Goal: Task Accomplishment & Management: Complete application form

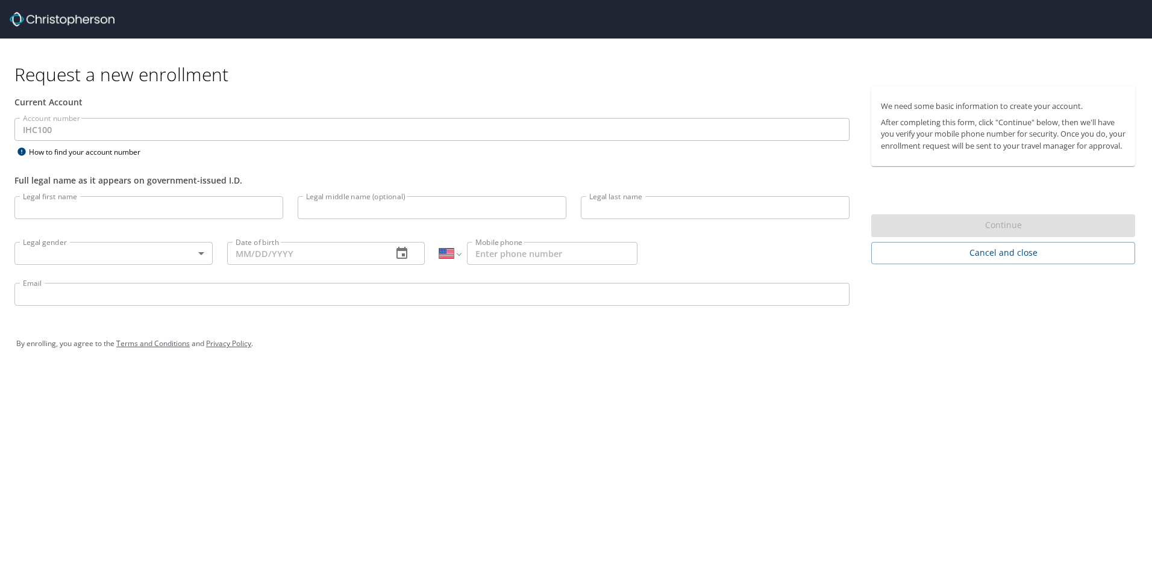
select select "US"
click at [152, 216] on input "Legal first name" at bounding box center [148, 207] width 269 height 23
type input "Thomas Adam Burkart"
click at [426, 208] on input "Legal middle name (optional)" at bounding box center [432, 207] width 269 height 23
type input "Adam"
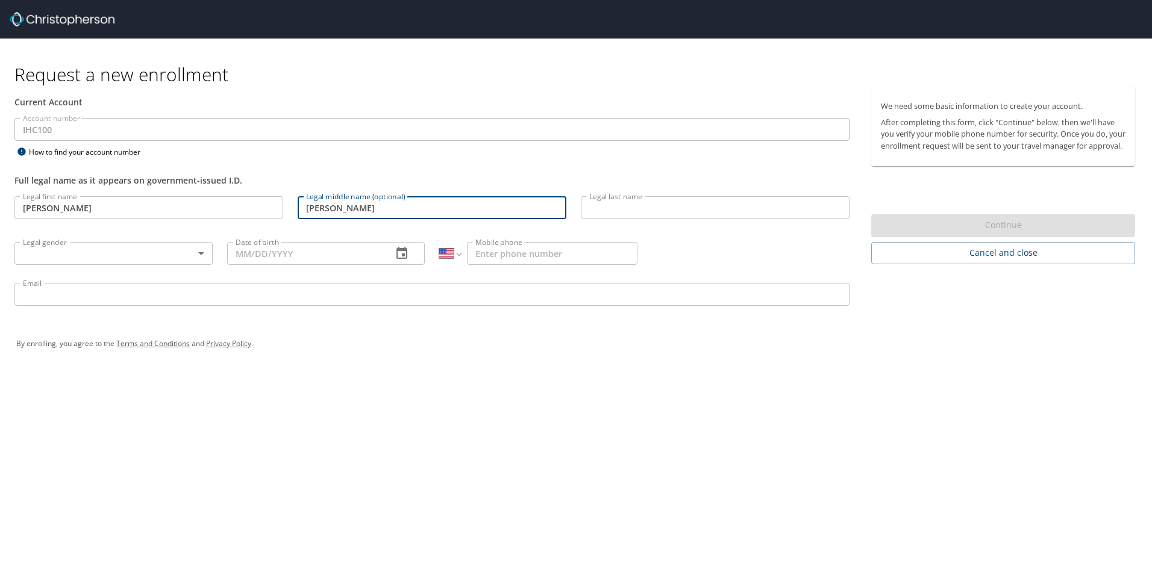
click at [640, 208] on input "Legal last name" at bounding box center [715, 207] width 269 height 23
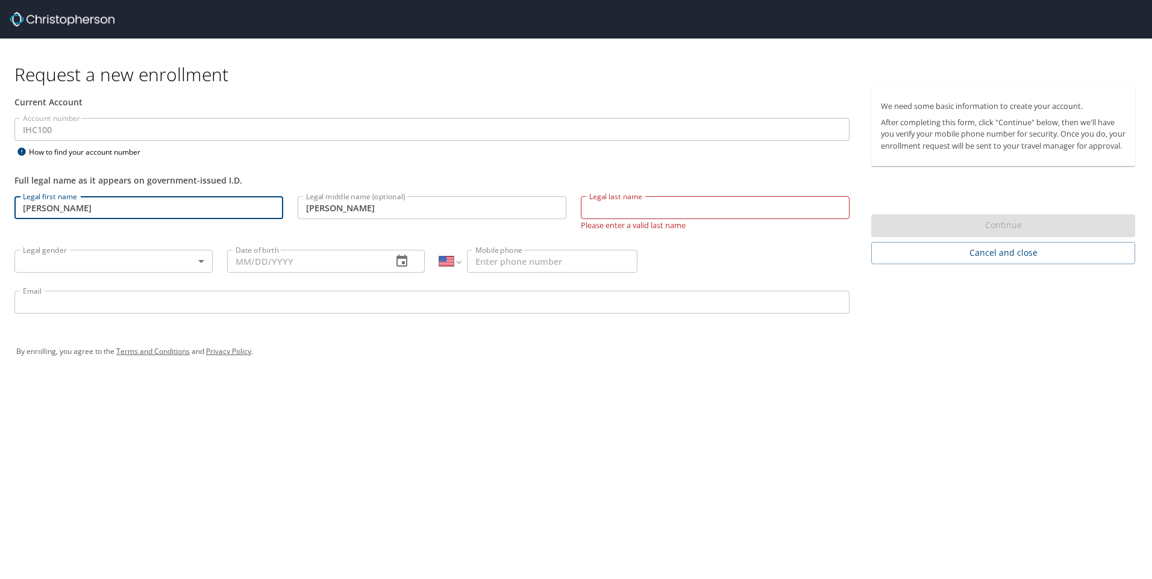
click at [136, 214] on input "Thomas Adam Burkart" at bounding box center [148, 207] width 269 height 23
type input "Thomas"
click at [671, 208] on input "Legal last name" at bounding box center [715, 207] width 269 height 23
type input "Burkart"
click at [198, 264] on body "Request a new enrollment Current Account Account number IHC100 Account number H…" at bounding box center [576, 289] width 1152 height 579
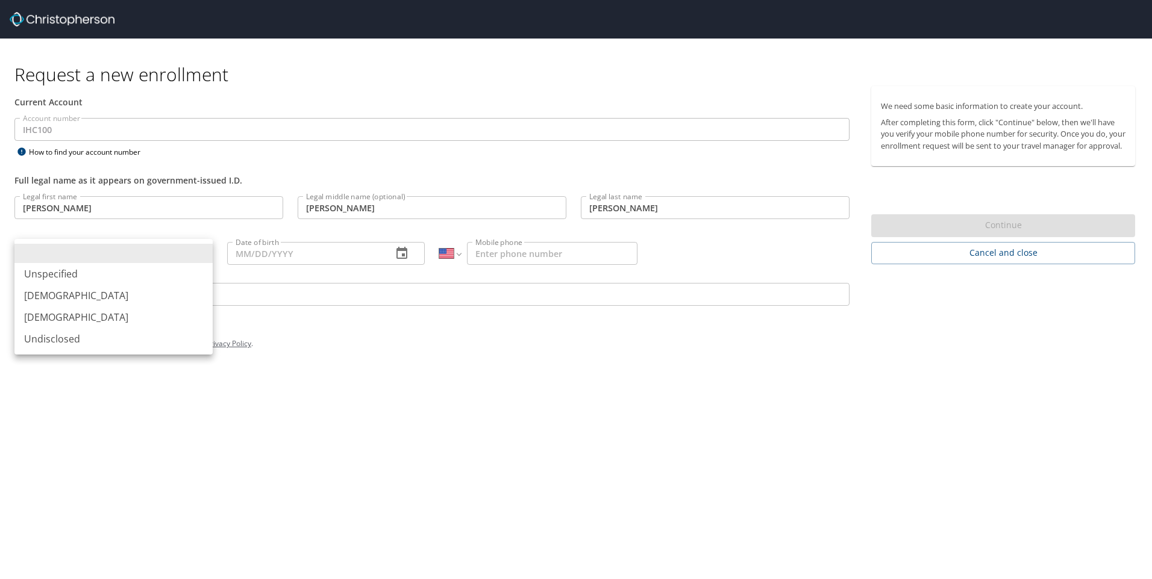
click at [86, 305] on li "Male" at bounding box center [113, 296] width 198 height 22
type input "Male"
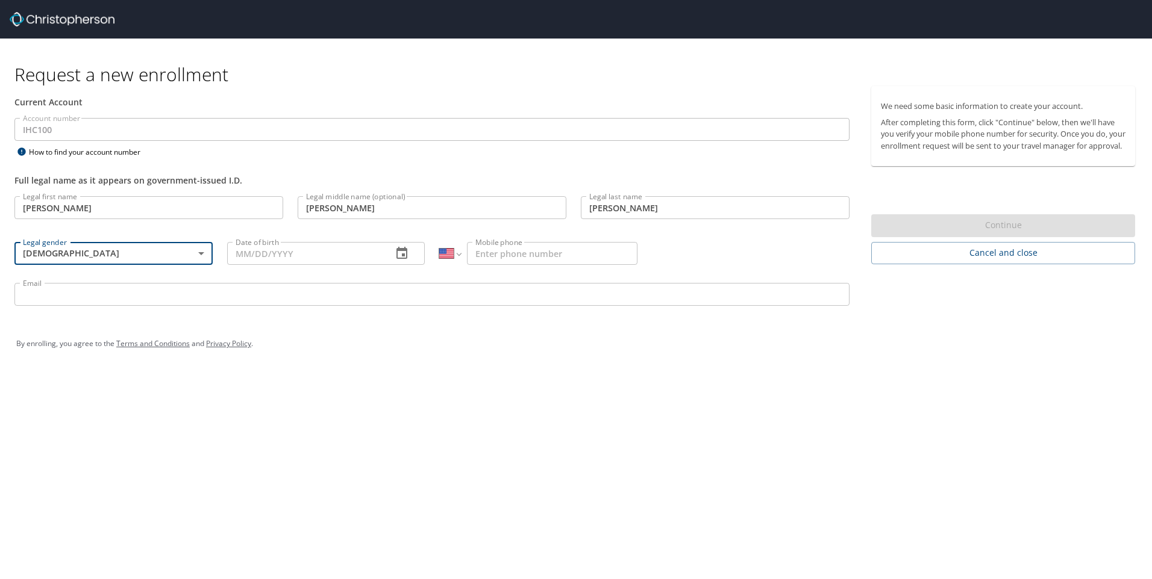
click at [291, 248] on input "Date of birth" at bounding box center [305, 253] width 156 height 23
type input "10/20/1966"
click at [551, 257] on input "Mobile phone" at bounding box center [552, 253] width 170 height 23
type input "(435) 669-2832"
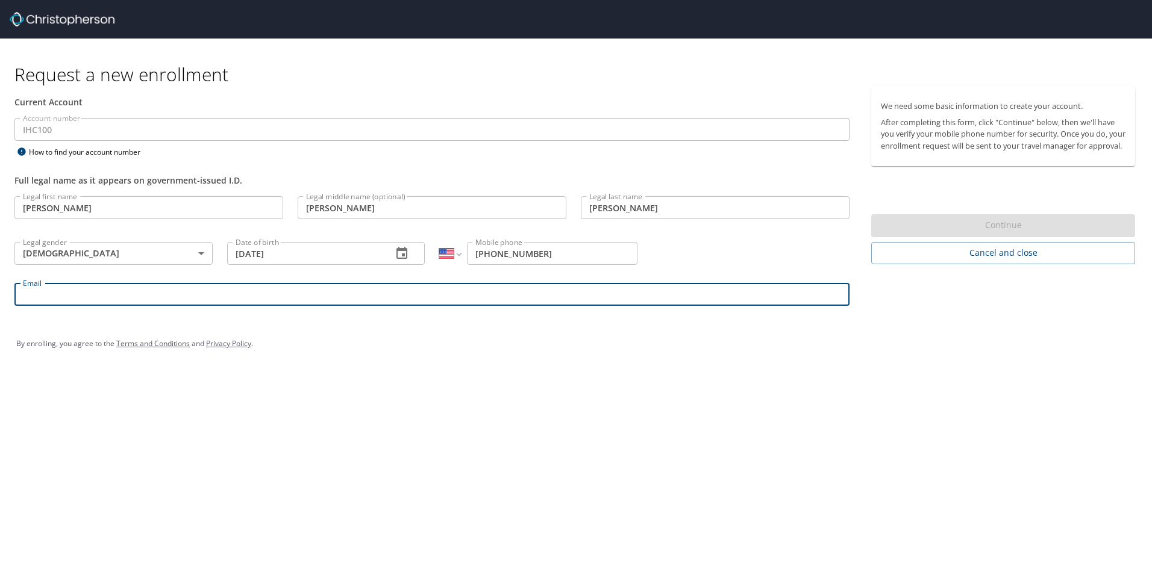
click at [277, 295] on input "Email" at bounding box center [431, 294] width 835 height 23
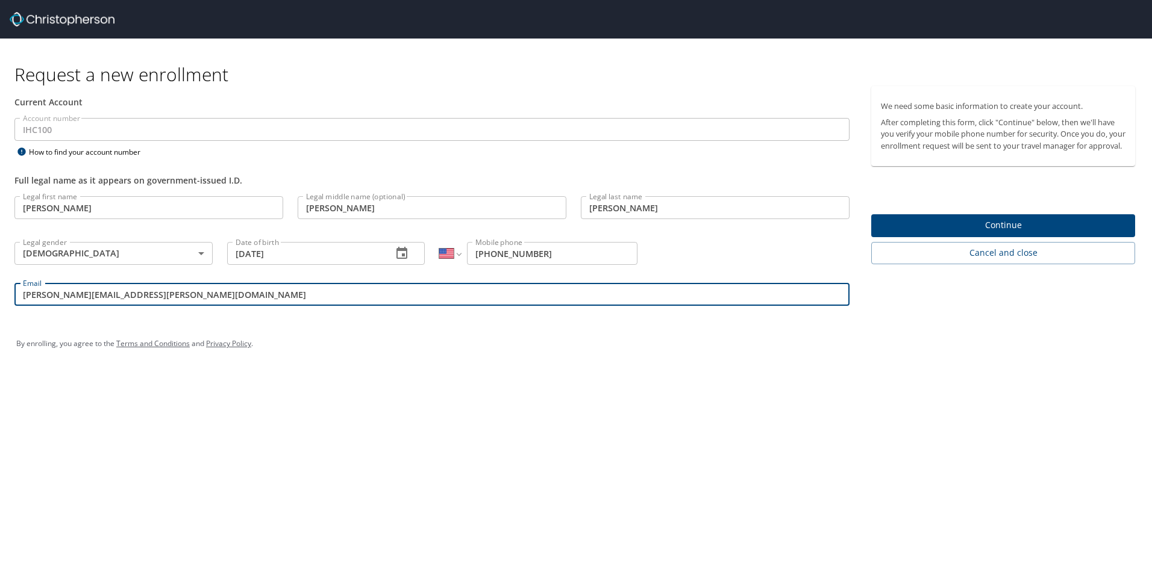
type input "tom.burkart@imail.org"
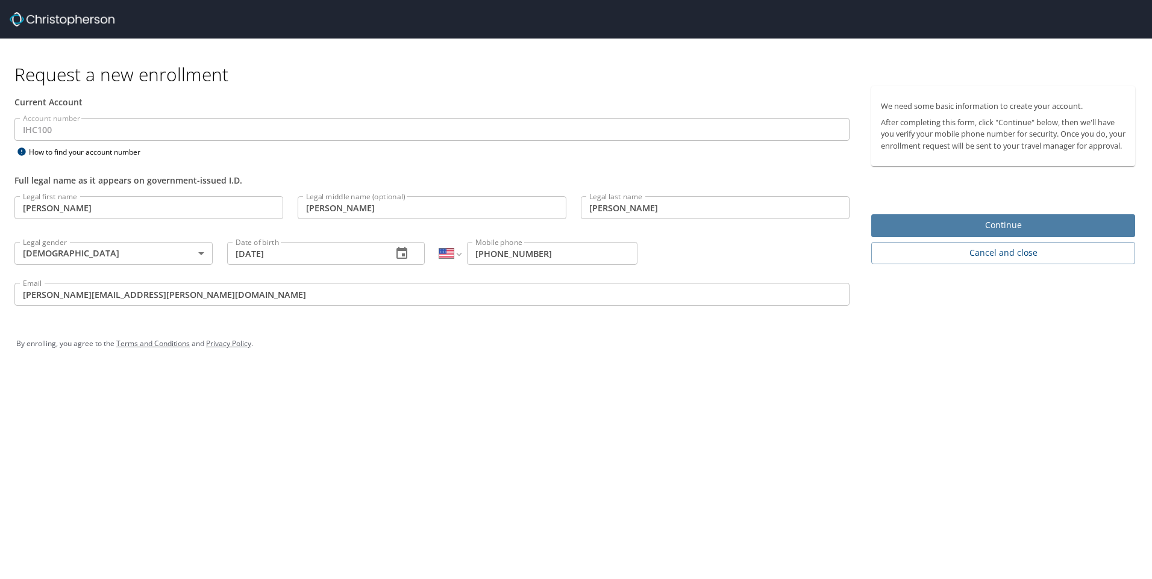
click at [1006, 233] on span "Continue" at bounding box center [1003, 225] width 245 height 15
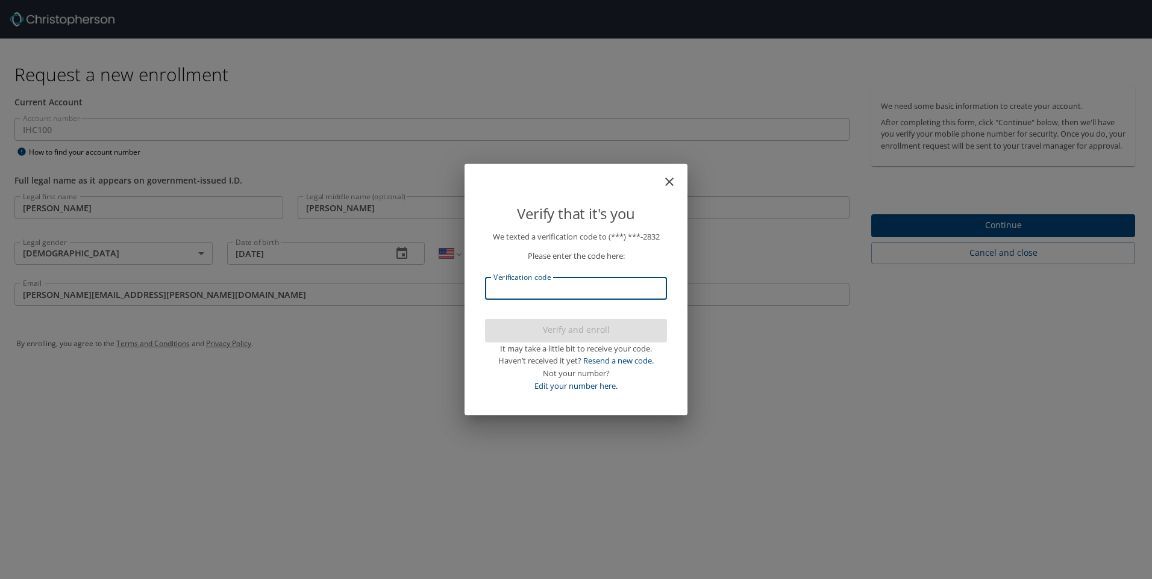
click at [520, 294] on input "Verification code" at bounding box center [576, 288] width 182 height 23
type input "645982"
click at [587, 331] on span "Verify and enroll" at bounding box center [576, 330] width 163 height 15
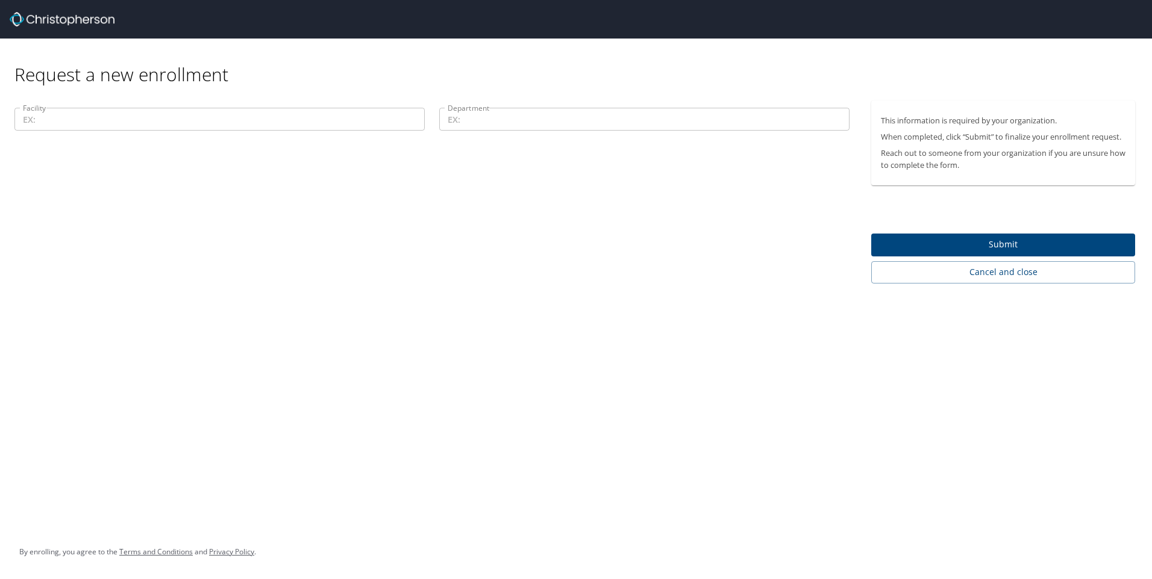
click at [136, 124] on input "Facility" at bounding box center [219, 119] width 410 height 23
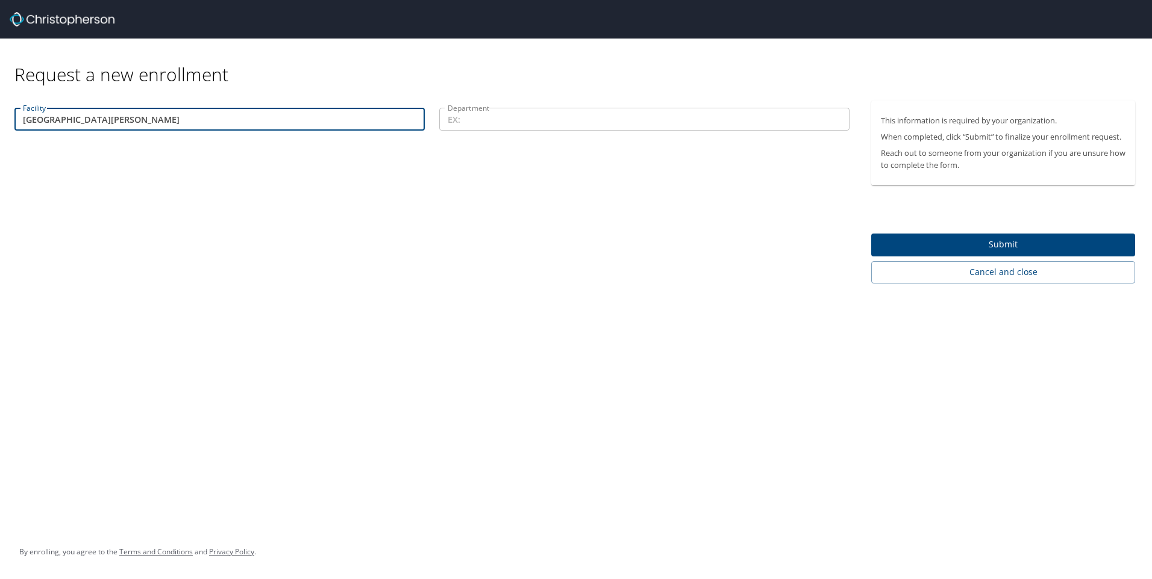
type input "St. George Regional Hospital"
click at [467, 116] on input "Department" at bounding box center [644, 119] width 410 height 23
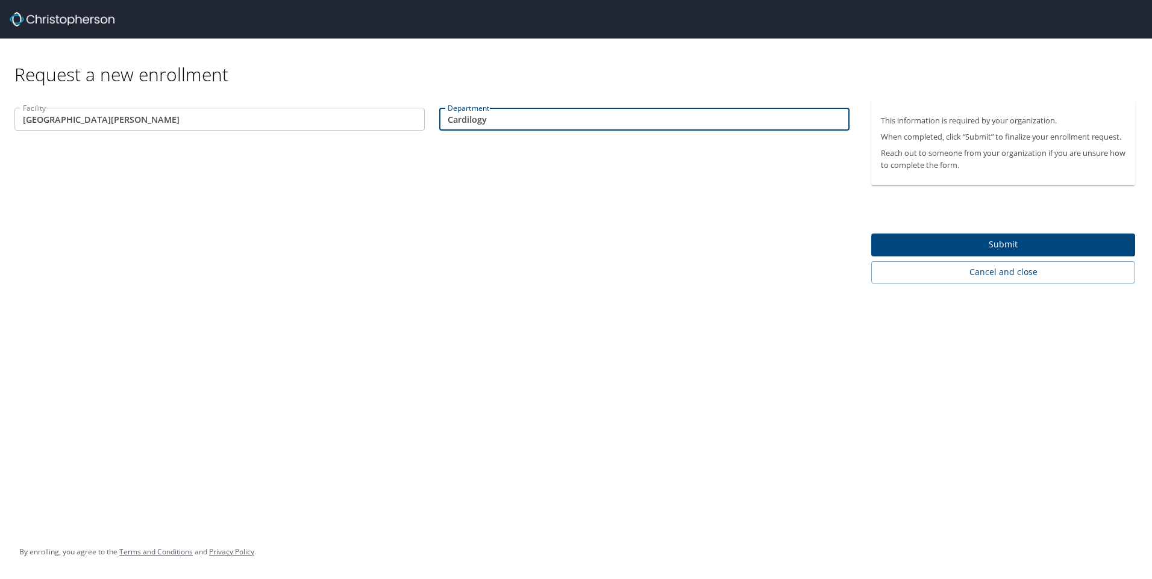
click at [524, 235] on div "Facility St. George Regional Hospital Facility Department Cardilogy Department" at bounding box center [432, 192] width 864 height 183
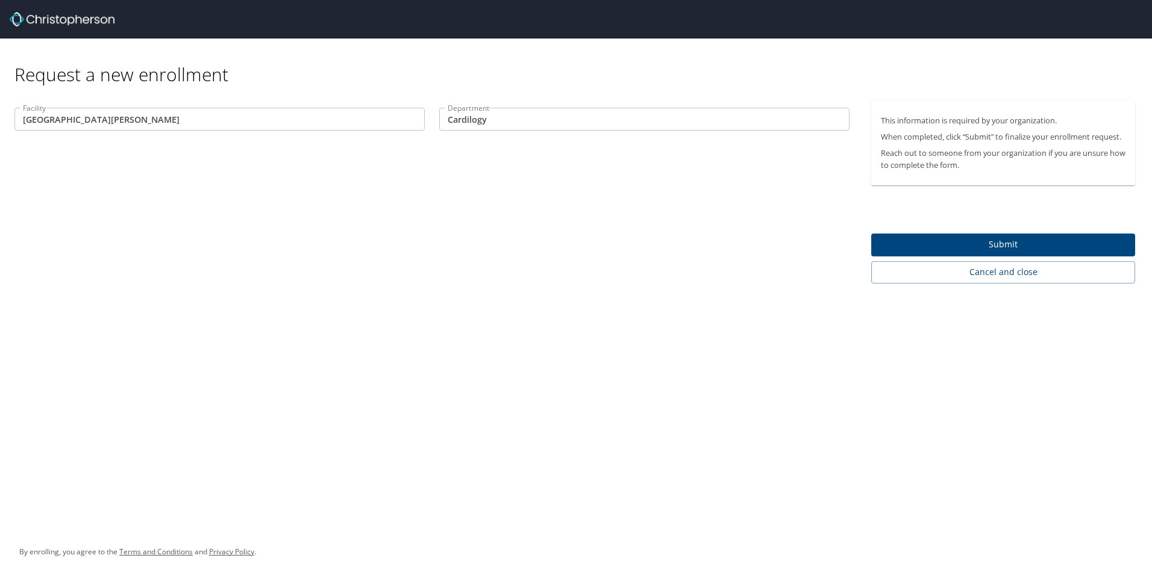
click at [484, 120] on input "Cardilogy" at bounding box center [644, 119] width 410 height 23
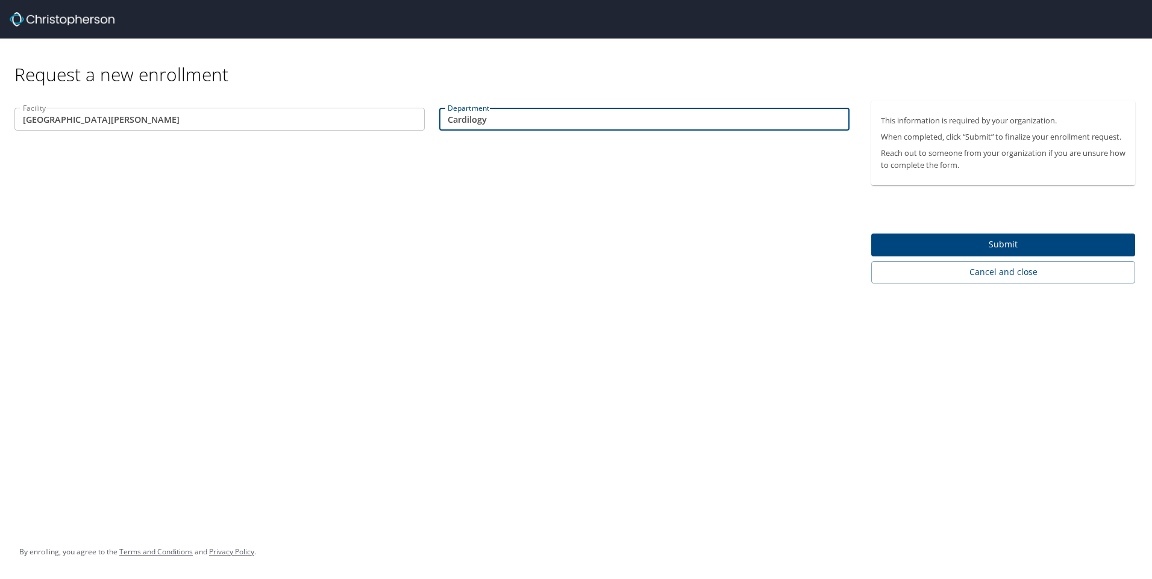
click at [490, 122] on input "Cardilogy" at bounding box center [644, 119] width 410 height 23
type input "Cardiology"
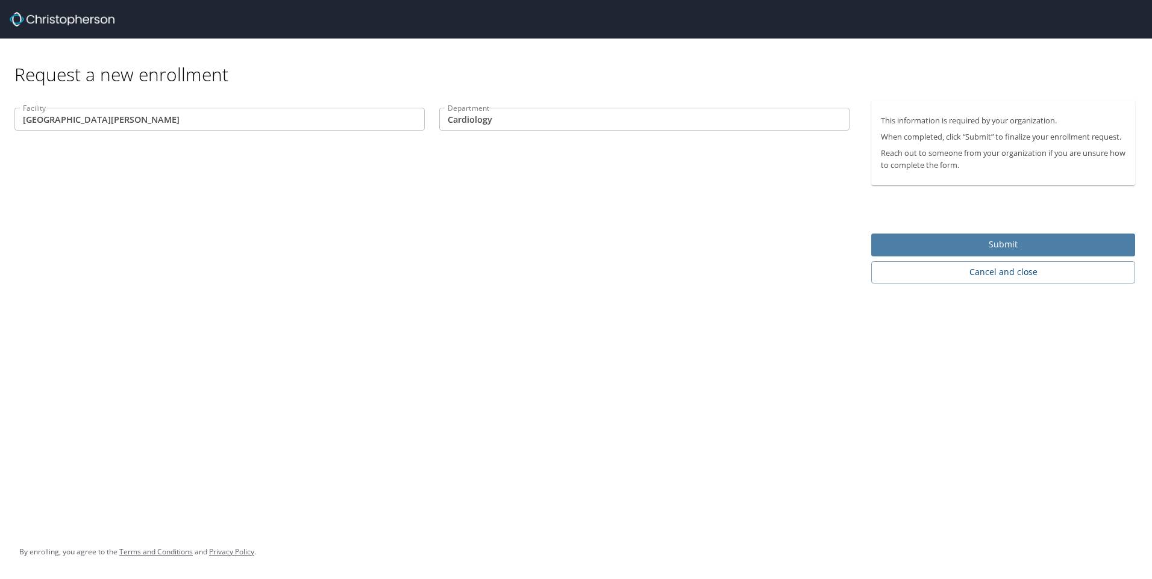
click at [1003, 245] on span "Submit" at bounding box center [1003, 244] width 245 height 15
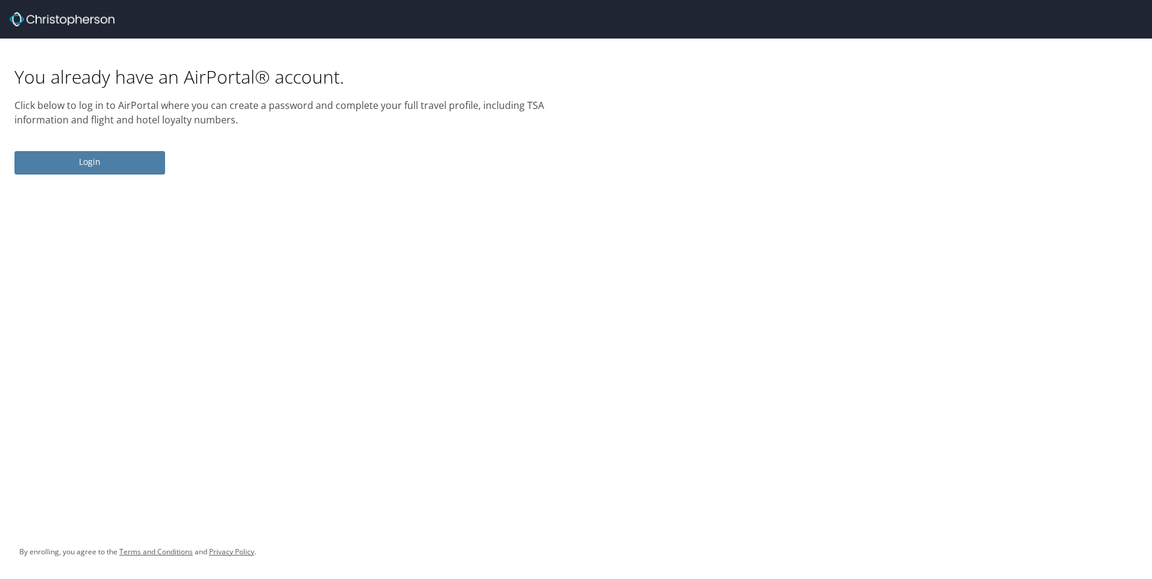
click at [90, 165] on span "Login" at bounding box center [89, 162] width 131 height 15
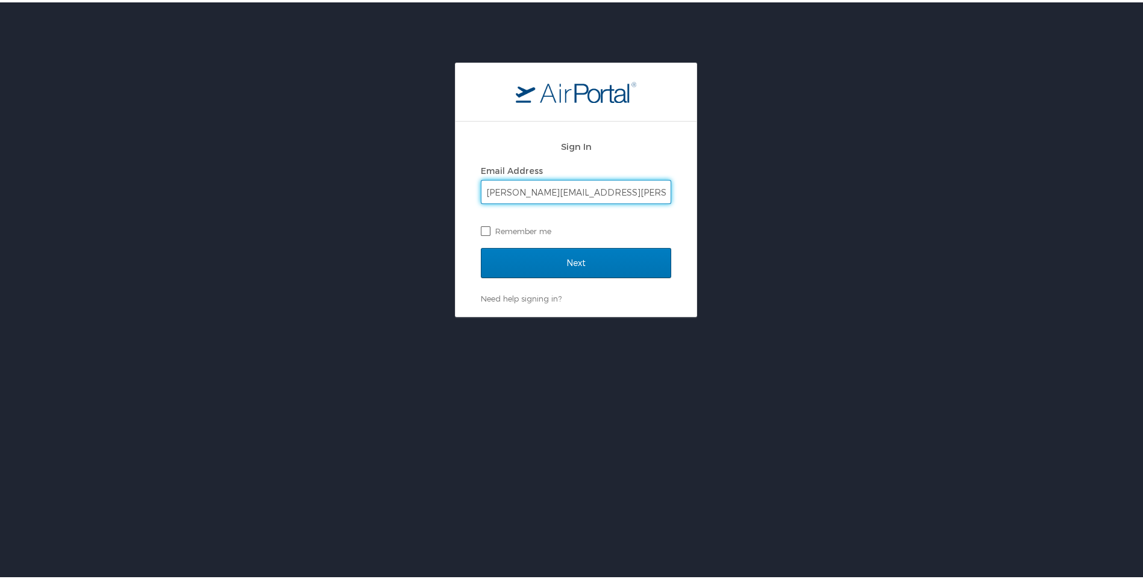
type input "tom.burkart@imail.org"
click at [481, 225] on label "Remember me" at bounding box center [576, 229] width 190 height 18
click at [481, 225] on input "Remember me" at bounding box center [485, 228] width 8 height 8
checkbox input "true"
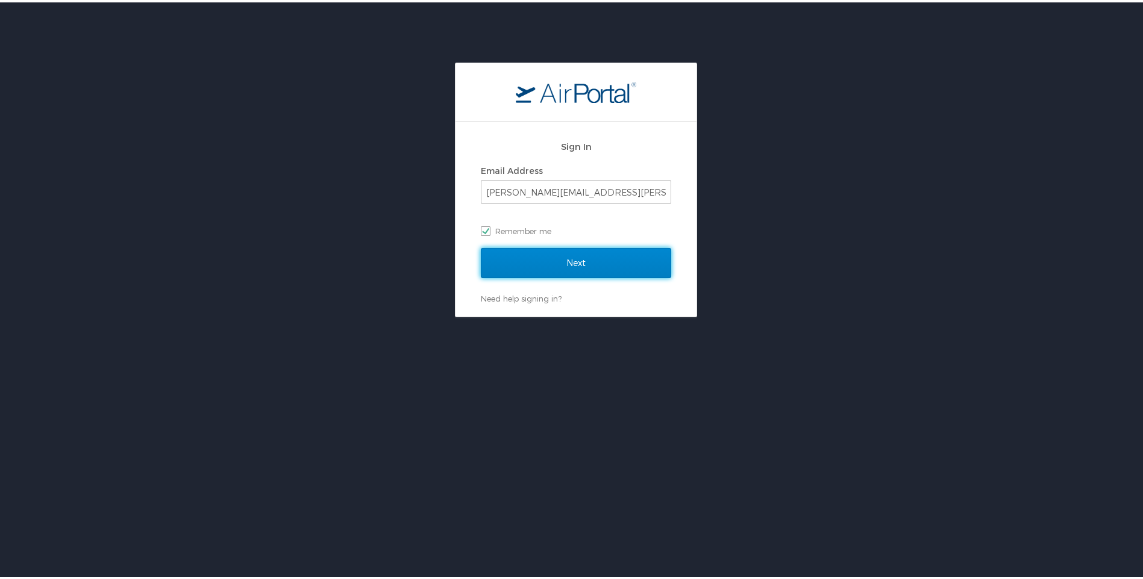
click at [569, 257] on input "Next" at bounding box center [576, 261] width 190 height 30
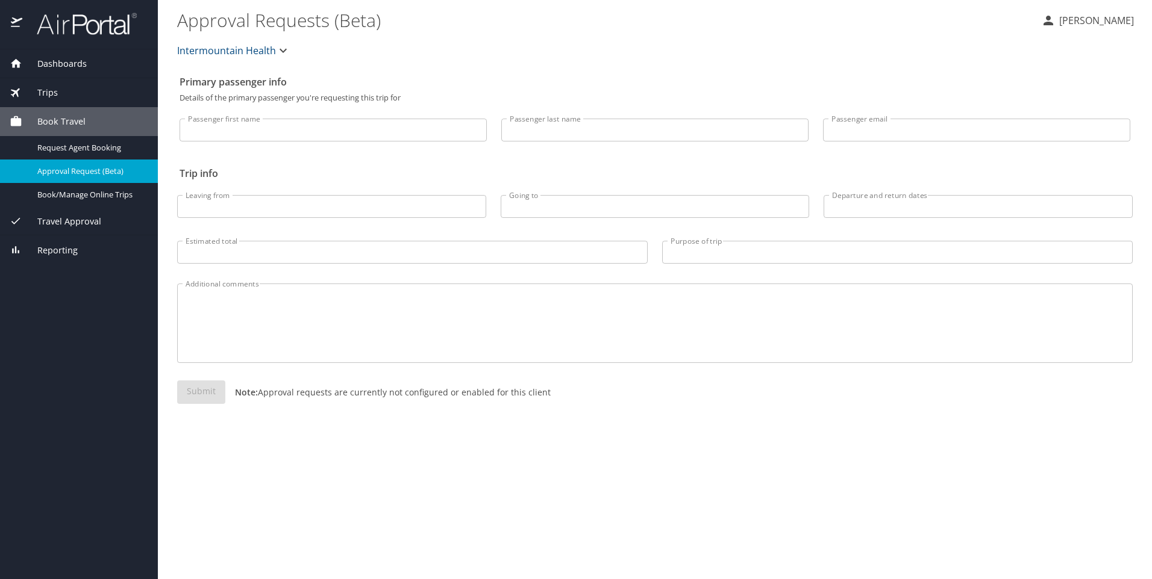
click at [222, 130] on input "Passenger first name" at bounding box center [332, 130] width 307 height 23
type input "Thomas"
click at [554, 135] on input "Passenger last name" at bounding box center [654, 130] width 307 height 23
type input "b"
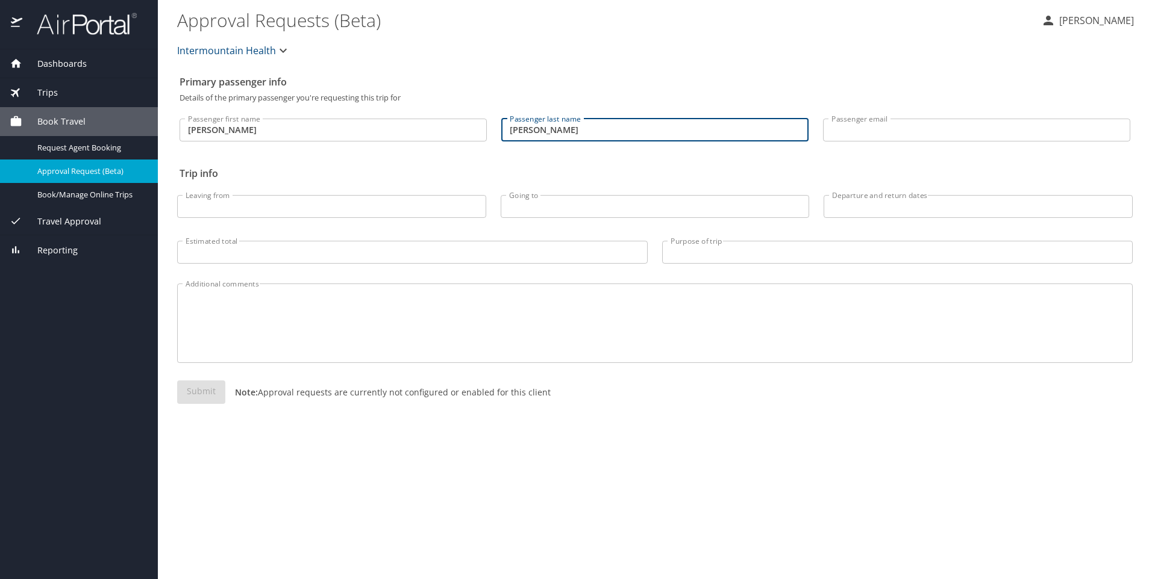
type input "Burkart"
click at [914, 133] on input "Passenger email" at bounding box center [976, 130] width 307 height 23
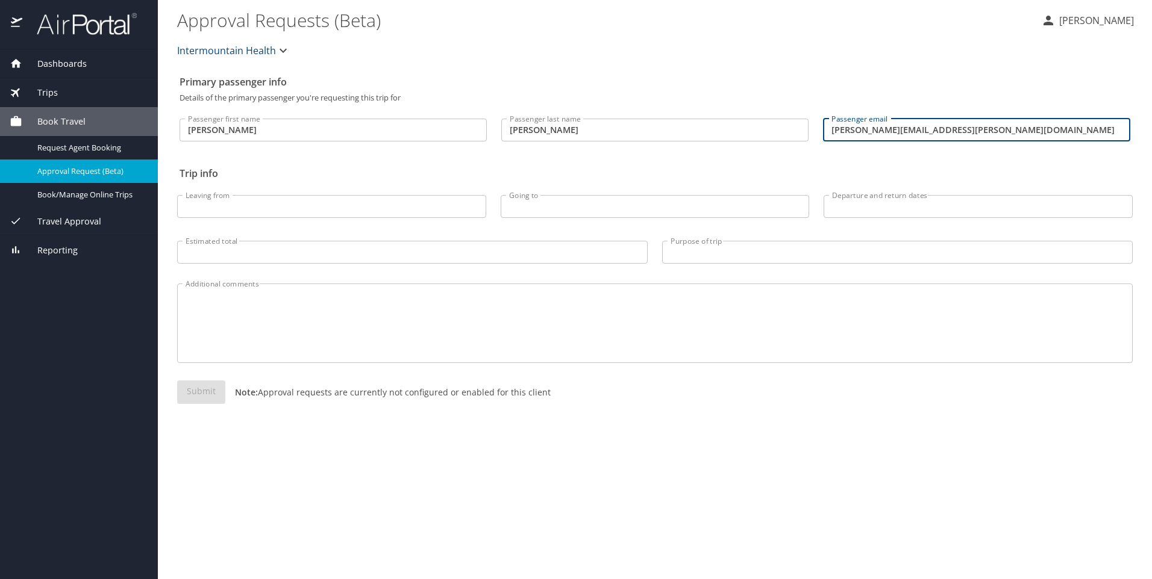
type input "tom.burkart@imail.org"
click at [393, 210] on input "Leaving from" at bounding box center [331, 206] width 309 height 23
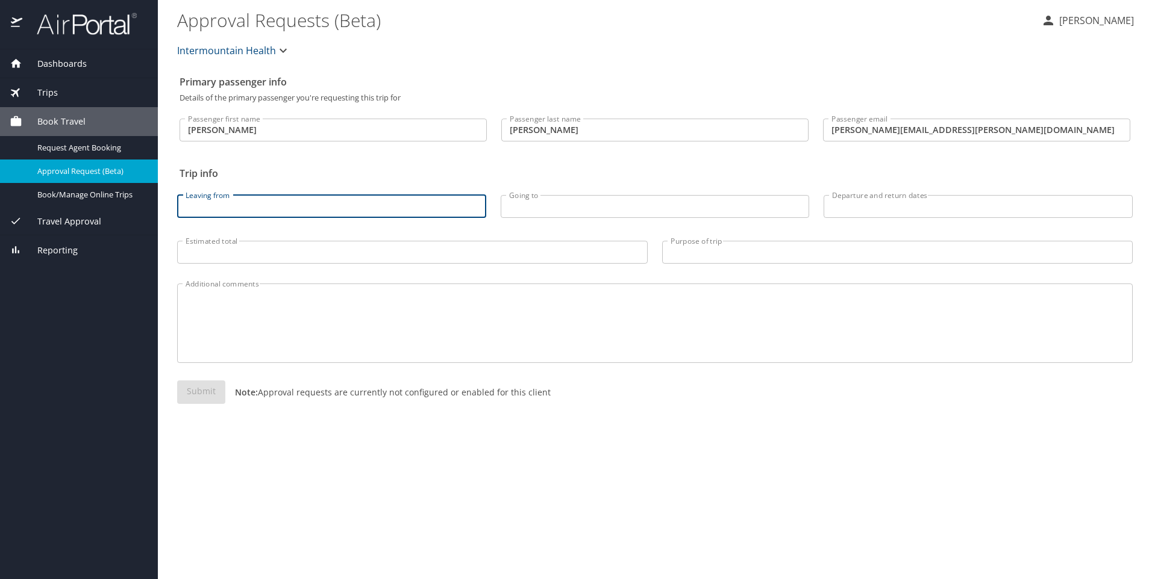
type input "s"
type input "St. George"
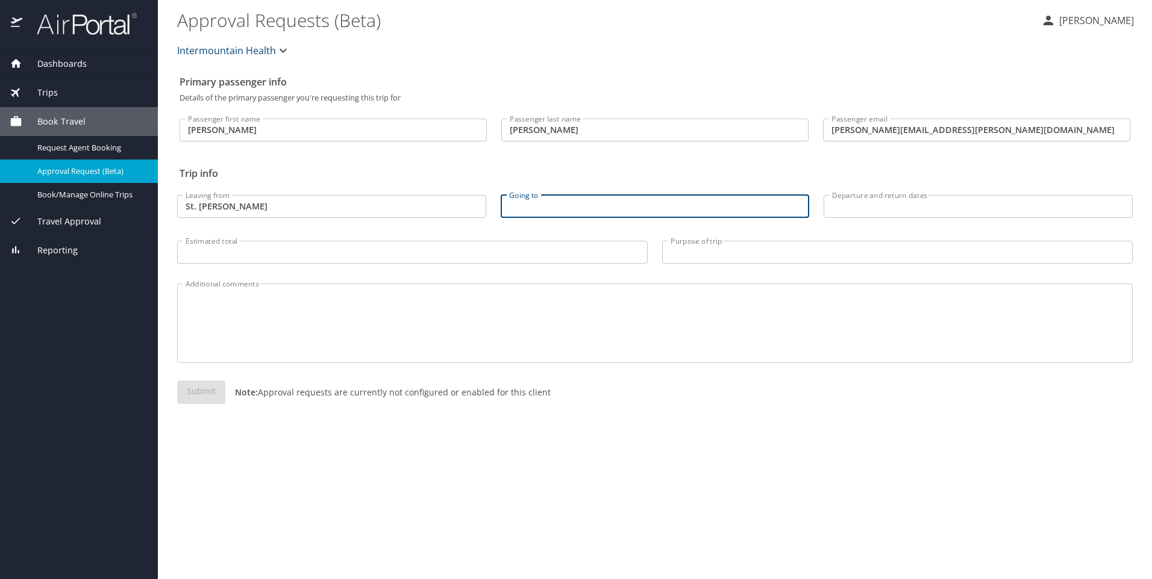
click at [606, 211] on input "Going to" at bounding box center [655, 206] width 309 height 23
type input "Maui"
click at [936, 215] on input "Departure and return dates" at bounding box center [977, 206] width 309 height 23
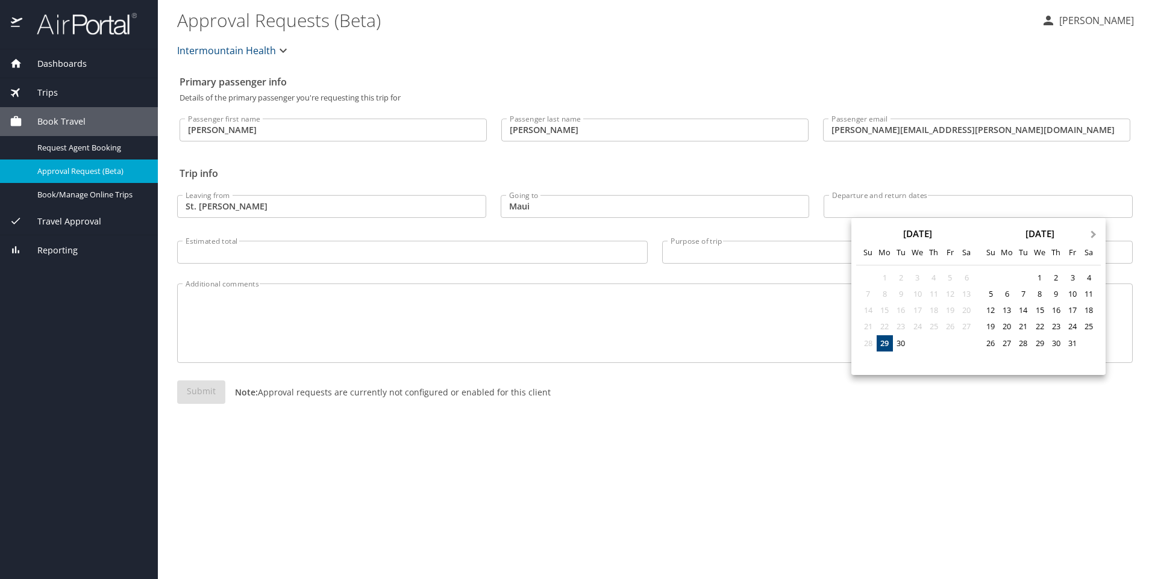
click at [1093, 231] on button "Next Month" at bounding box center [1094, 228] width 19 height 19
click at [991, 277] on div "1" at bounding box center [990, 278] width 16 height 16
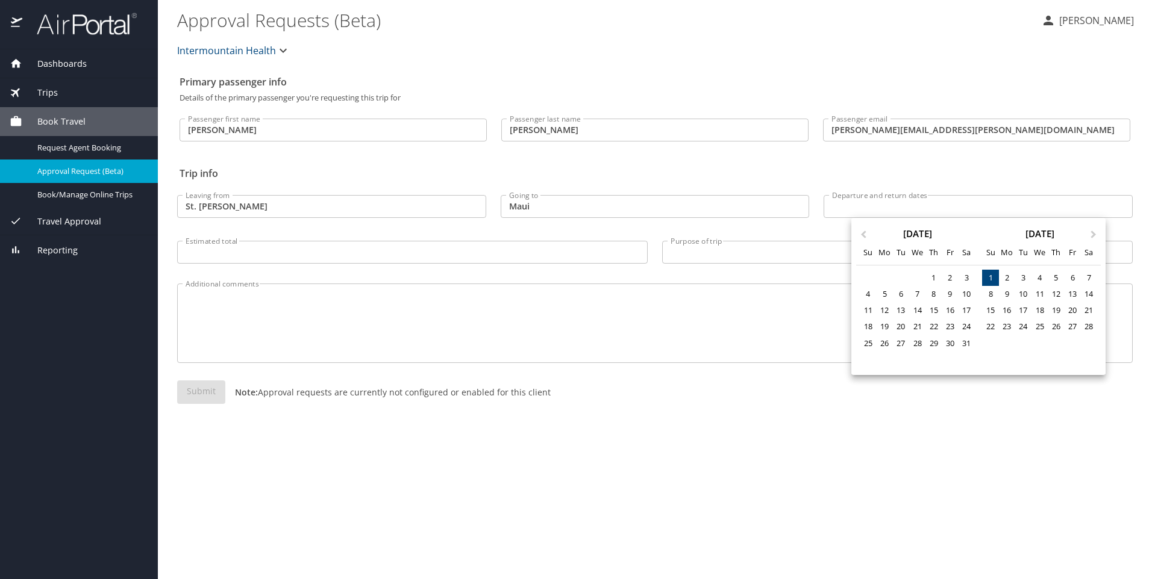
click at [991, 277] on div "1" at bounding box center [990, 278] width 16 height 16
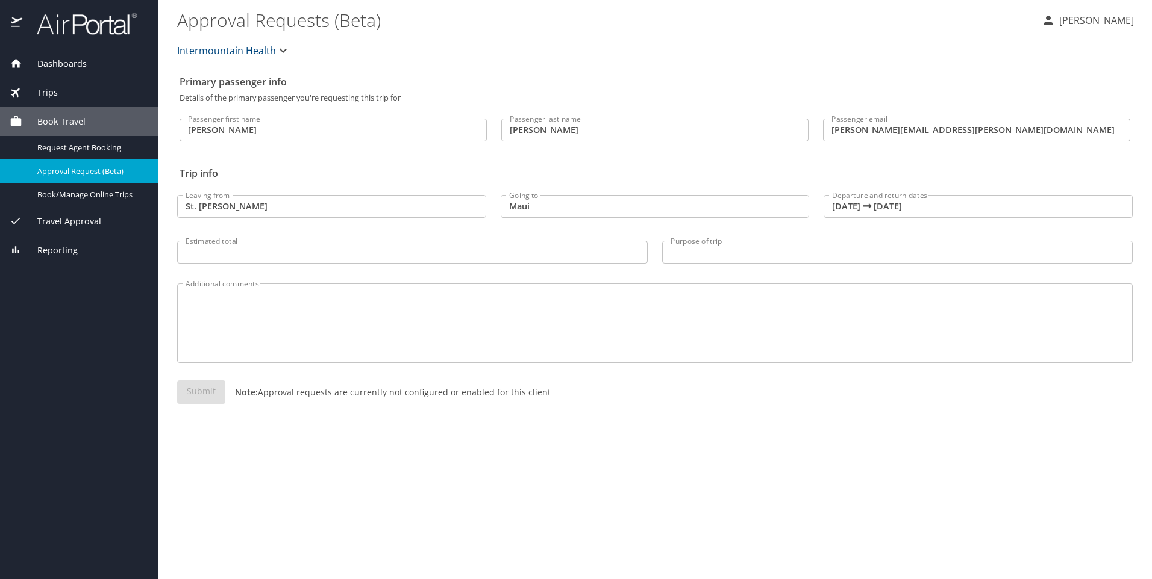
click at [991, 256] on div "1" at bounding box center [987, 251] width 12 height 9
drag, startPoint x: 991, startPoint y: 277, endPoint x: 914, endPoint y: 205, distance: 106.1
click at [914, 205] on input "02/01/2026 🠦 02/01/2026" at bounding box center [977, 206] width 309 height 23
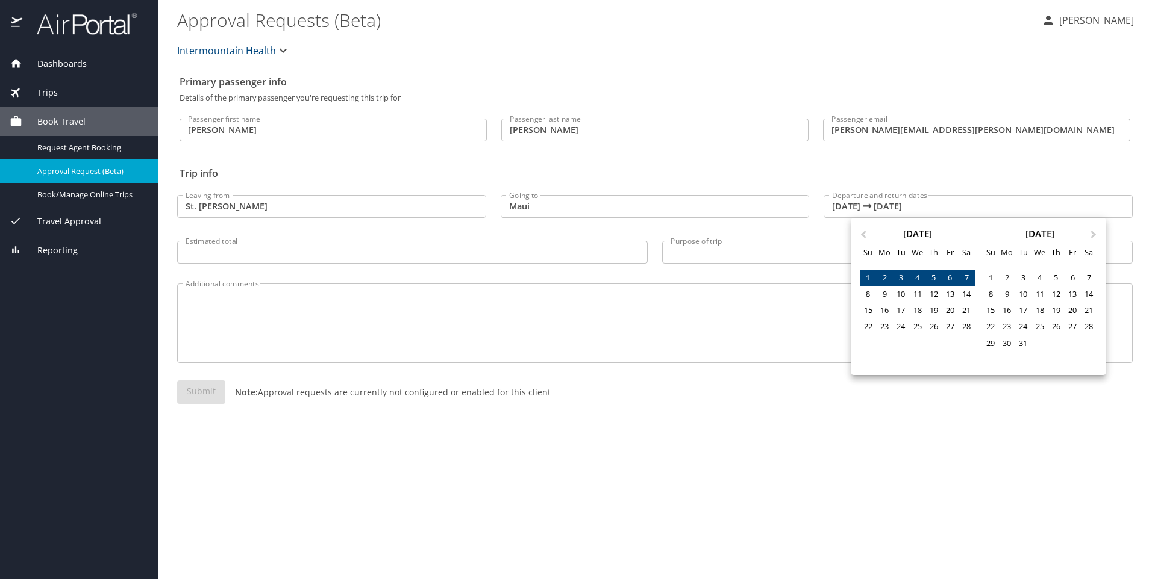
click at [966, 275] on div "7" at bounding box center [966, 278] width 16 height 16
type input "02/01/2026 🠦 02/07/2026"
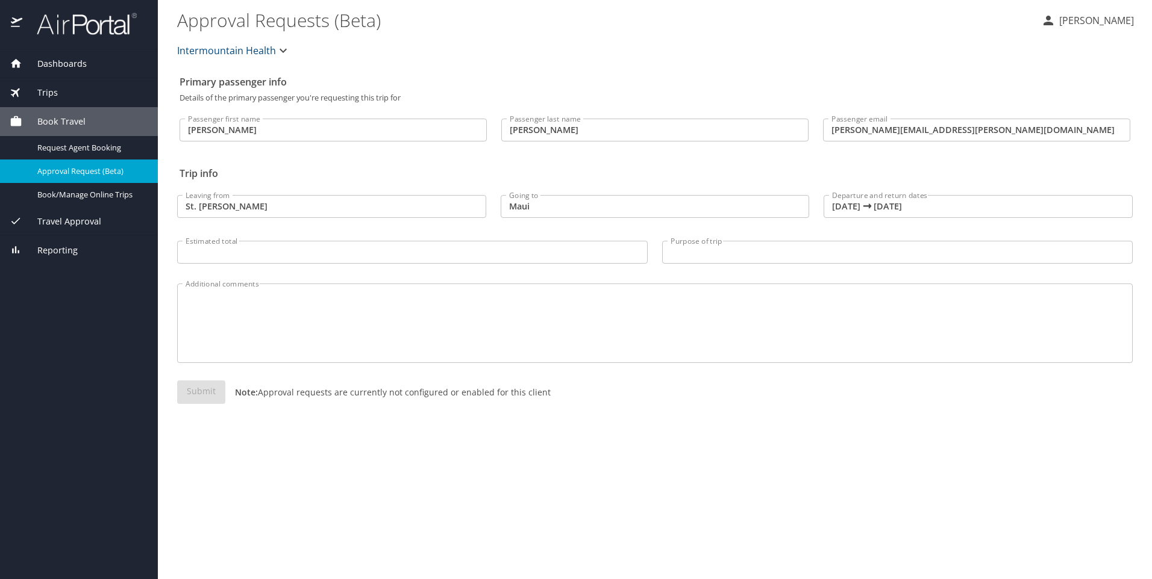
click at [966, 275] on div "1 2 3 4 5 6 7 8 9 10 11 12 13 14 15 16 17 18 19 20 21 22 23 24 25 26 27 28 10 1…" at bounding box center [933, 272] width 86 height 51
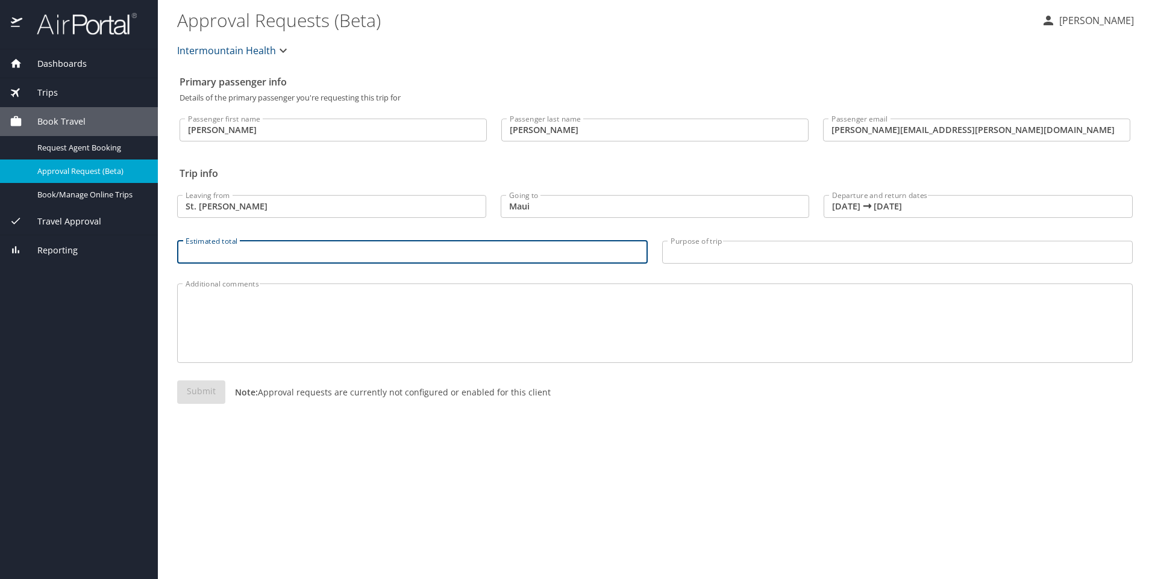
click at [261, 249] on input "Estimated total" at bounding box center [412, 252] width 470 height 23
type input "7"
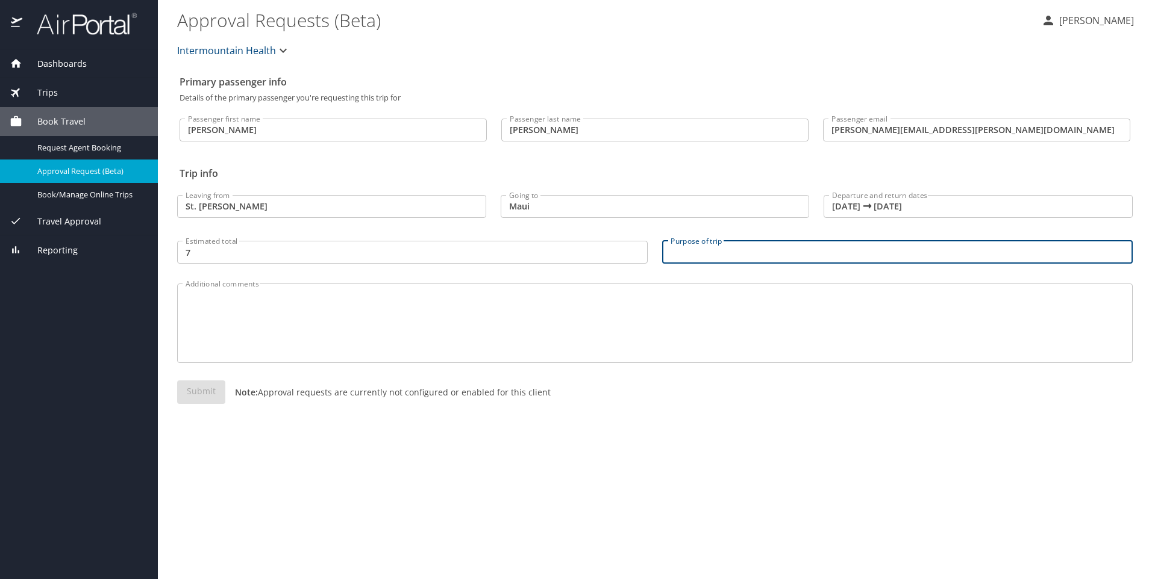
click at [691, 249] on input "Purpose of trip" at bounding box center [897, 252] width 470 height 23
type input "C"
type input "CME/education"
click at [439, 307] on textarea "Additional comments" at bounding box center [655, 323] width 938 height 57
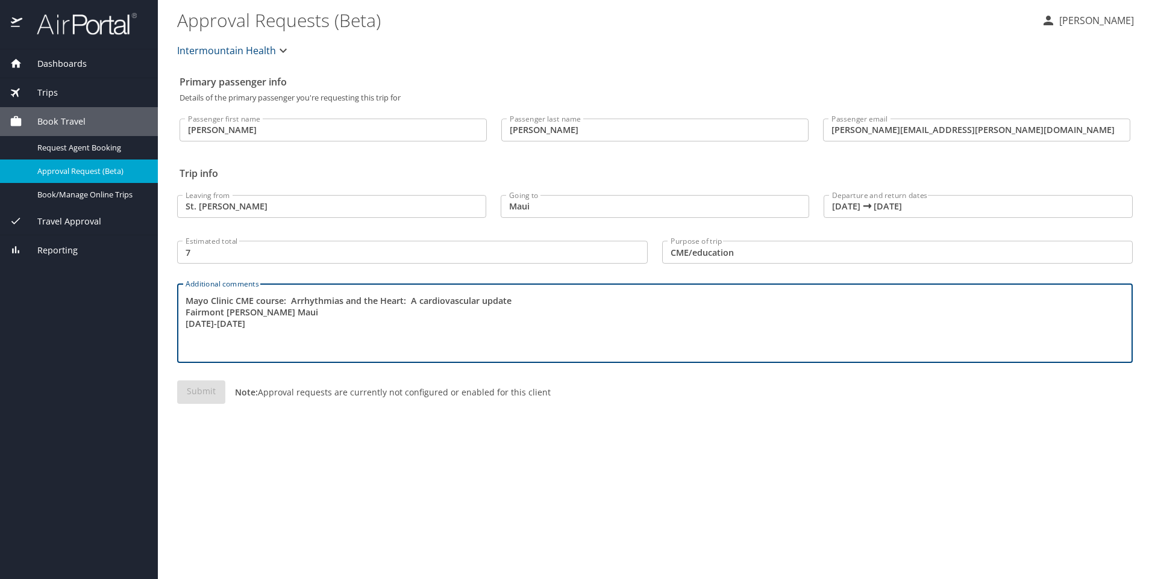
type textarea "Mayo Clinic CME course: Arrhythmias and the Heart: A cardiovascular update Fair…"
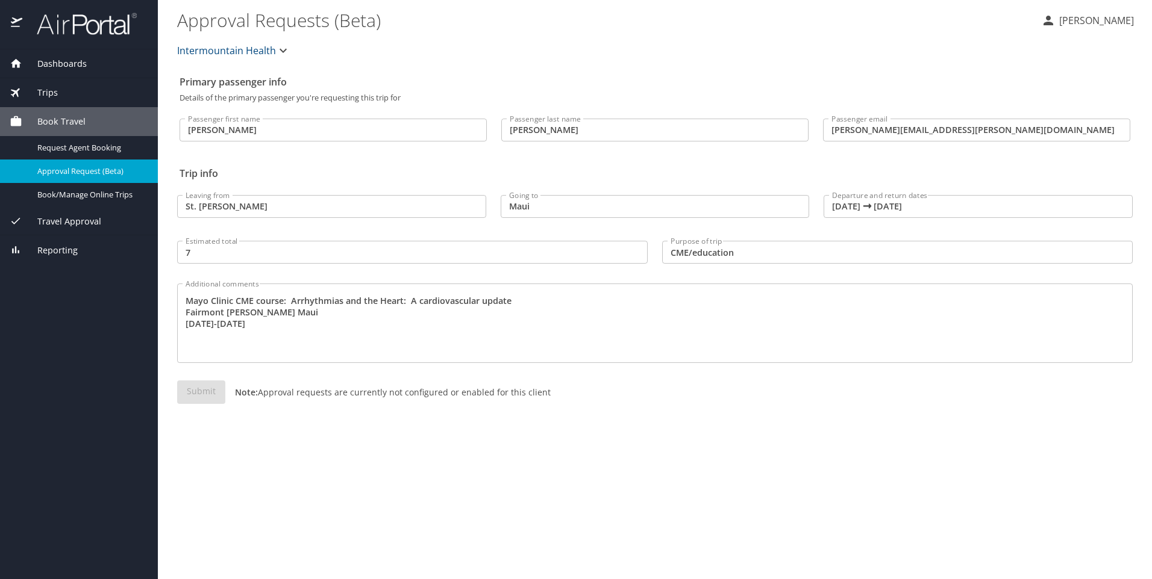
click at [204, 391] on div "Submit Note: Approval requests are currently not configured or enabled for this…" at bounding box center [654, 402] width 955 height 43
click at [282, 48] on icon "button" at bounding box center [283, 50] width 14 height 14
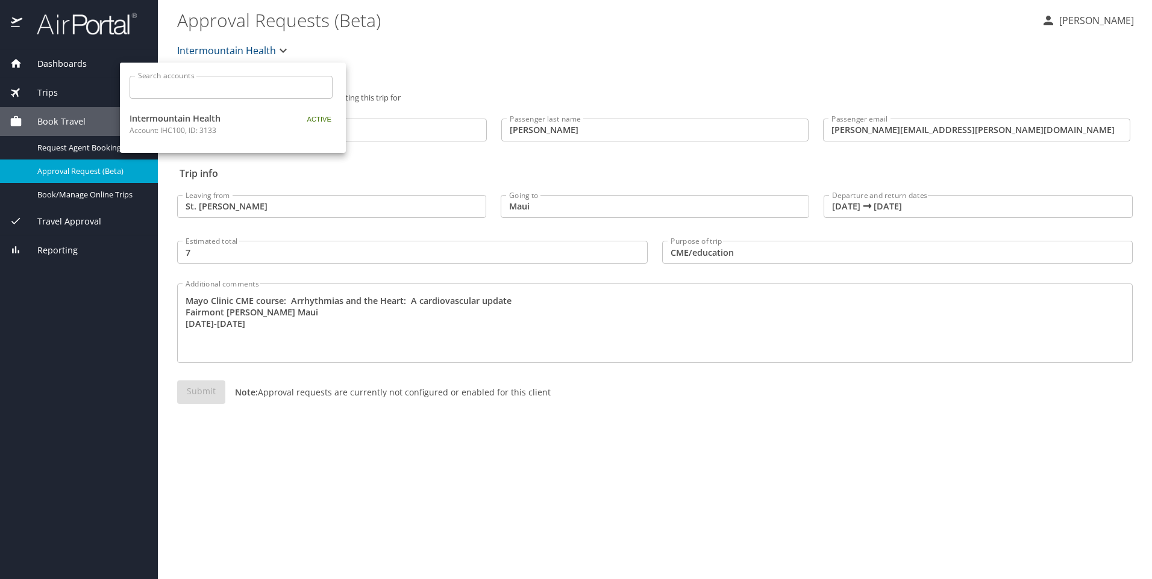
click at [358, 58] on div at bounding box center [576, 289] width 1152 height 579
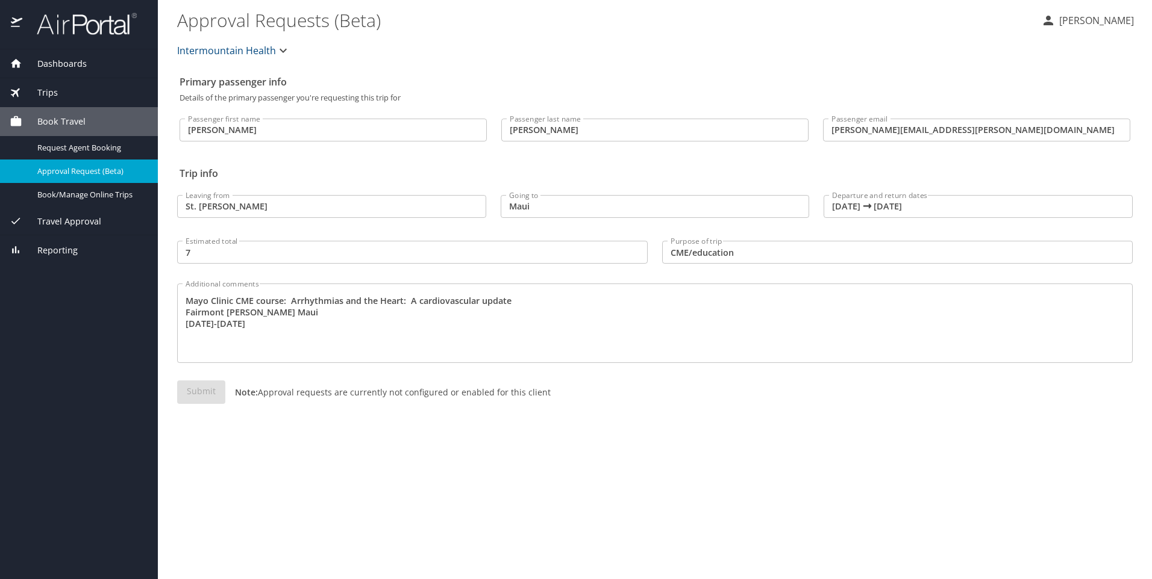
click at [281, 49] on icon "button" at bounding box center [283, 50] width 14 height 14
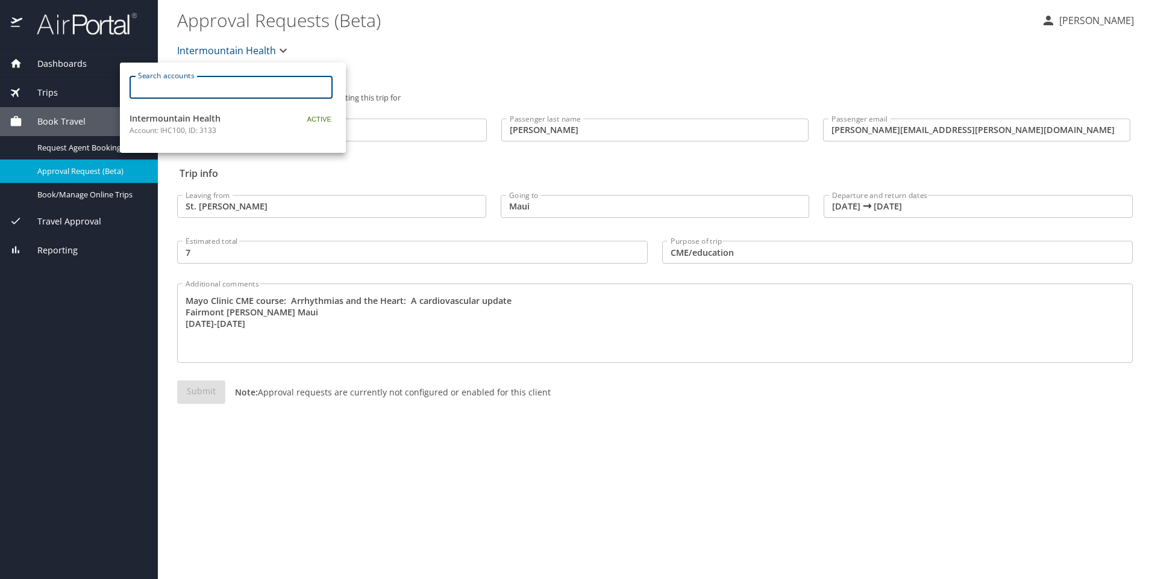
click at [179, 93] on input "Search accounts" at bounding box center [234, 87] width 195 height 23
click at [368, 73] on div at bounding box center [576, 289] width 1152 height 579
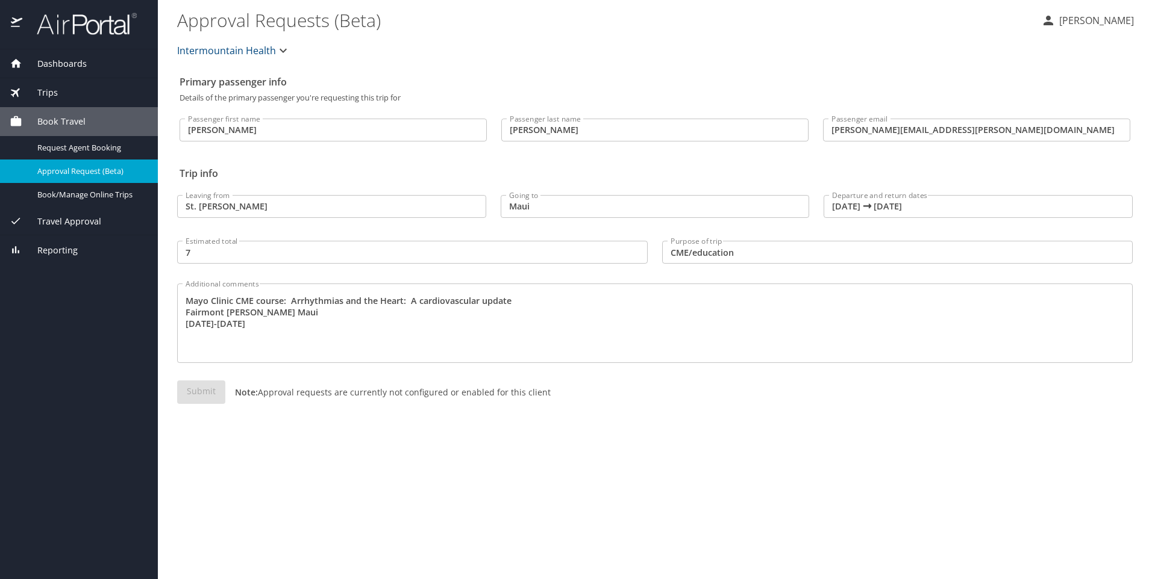
click at [83, 219] on span "Travel Approval" at bounding box center [61, 221] width 79 height 13
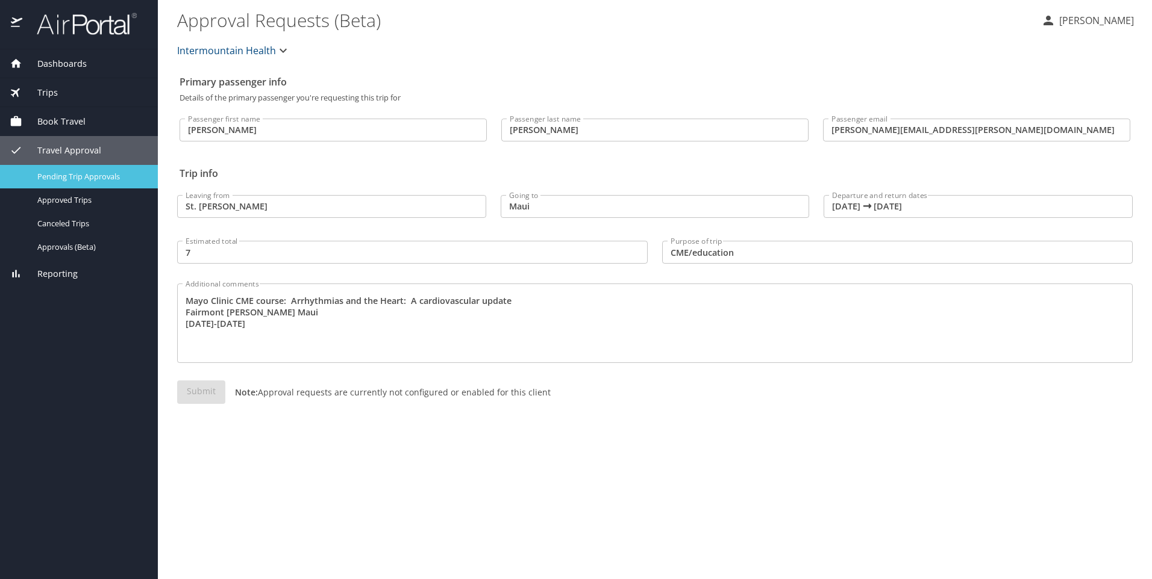
click at [83, 175] on span "Pending Trip Approvals" at bounding box center [90, 176] width 106 height 11
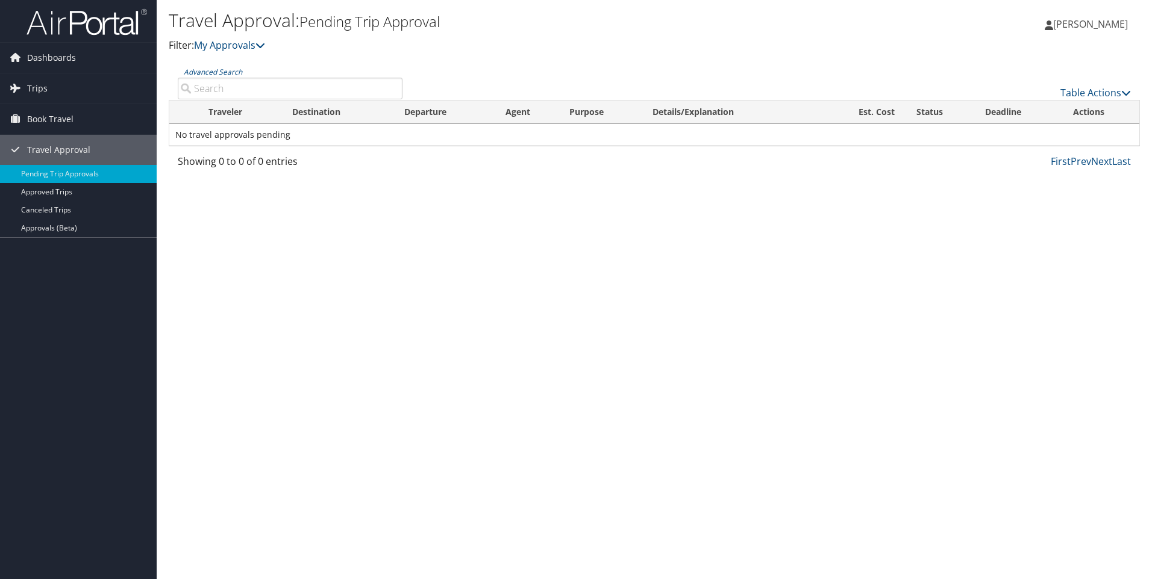
click at [304, 134] on td "No travel approvals pending" at bounding box center [654, 135] width 970 height 22
click at [55, 228] on link "Approvals (Beta)" at bounding box center [78, 228] width 157 height 18
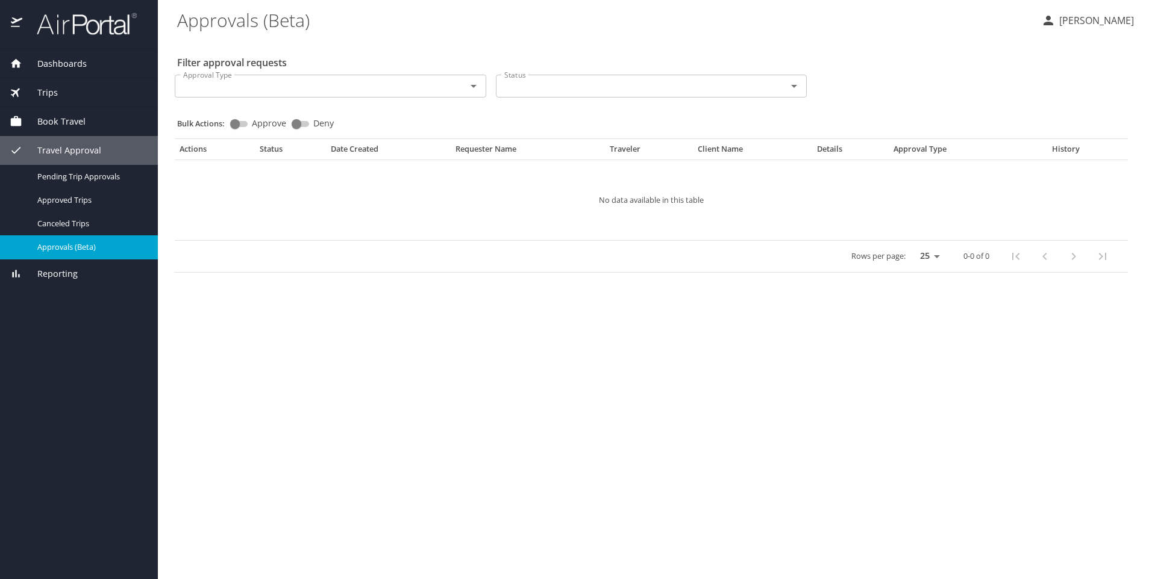
click at [475, 87] on icon "Open" at bounding box center [473, 86] width 14 height 14
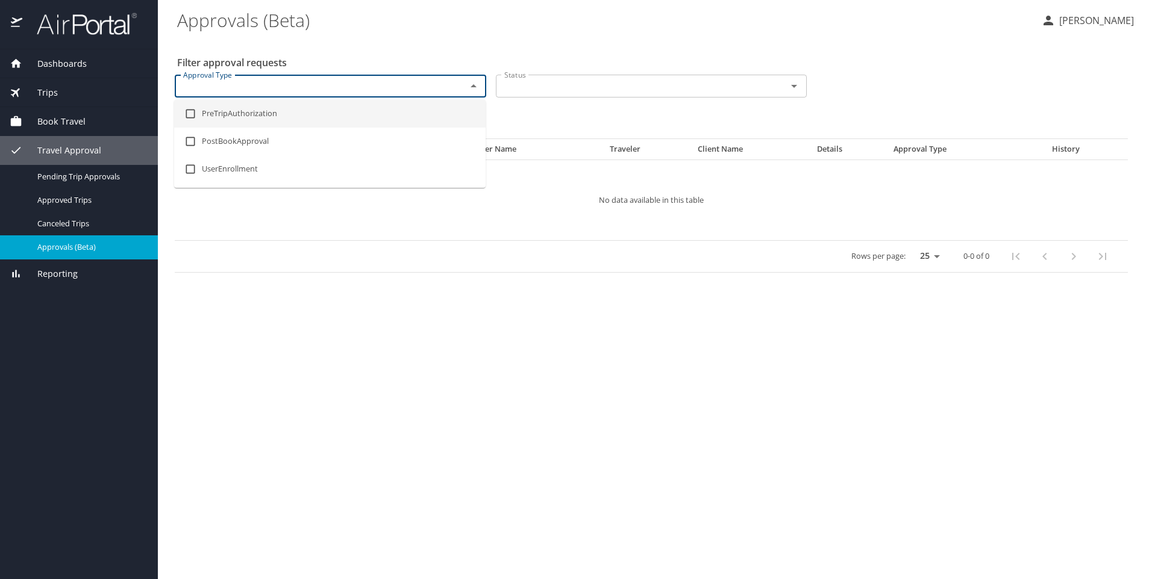
click at [190, 114] on input "checkbox" at bounding box center [190, 113] width 23 height 23
checkbox input "true"
click at [796, 89] on icon "Open" at bounding box center [794, 86] width 14 height 14
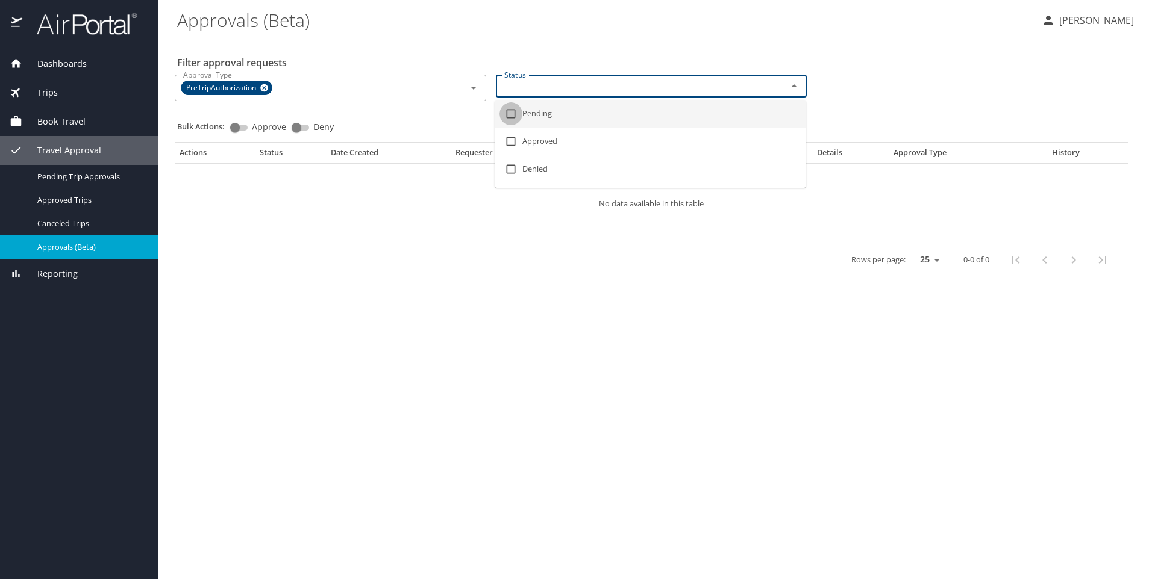
click at [508, 111] on input "checkbox" at bounding box center [510, 113] width 23 height 23
checkbox input "true"
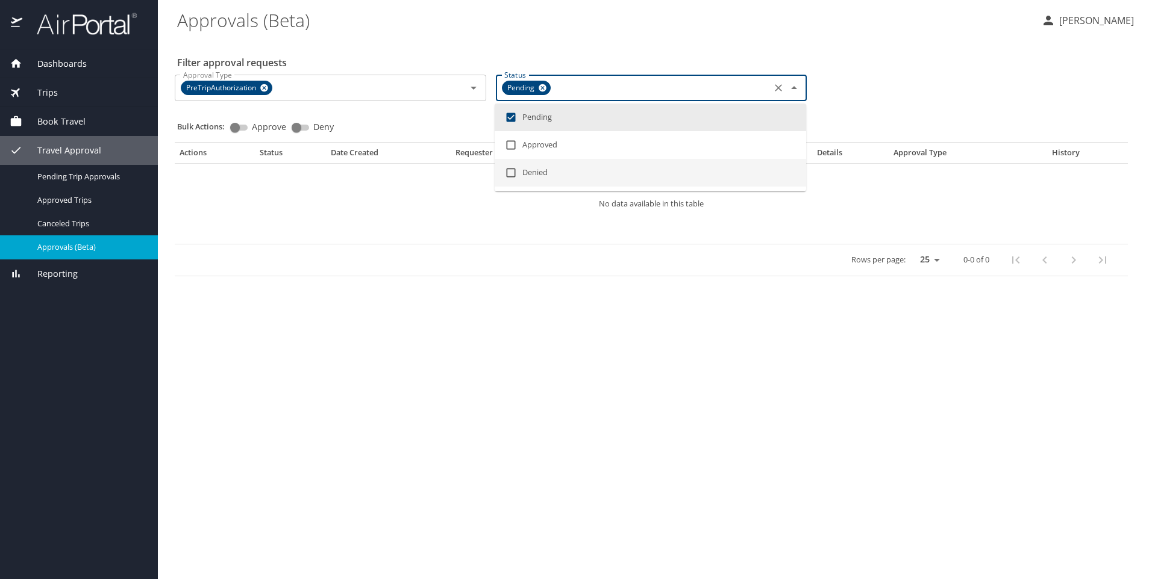
click at [642, 220] on td "No data available in this table" at bounding box center [651, 203] width 953 height 81
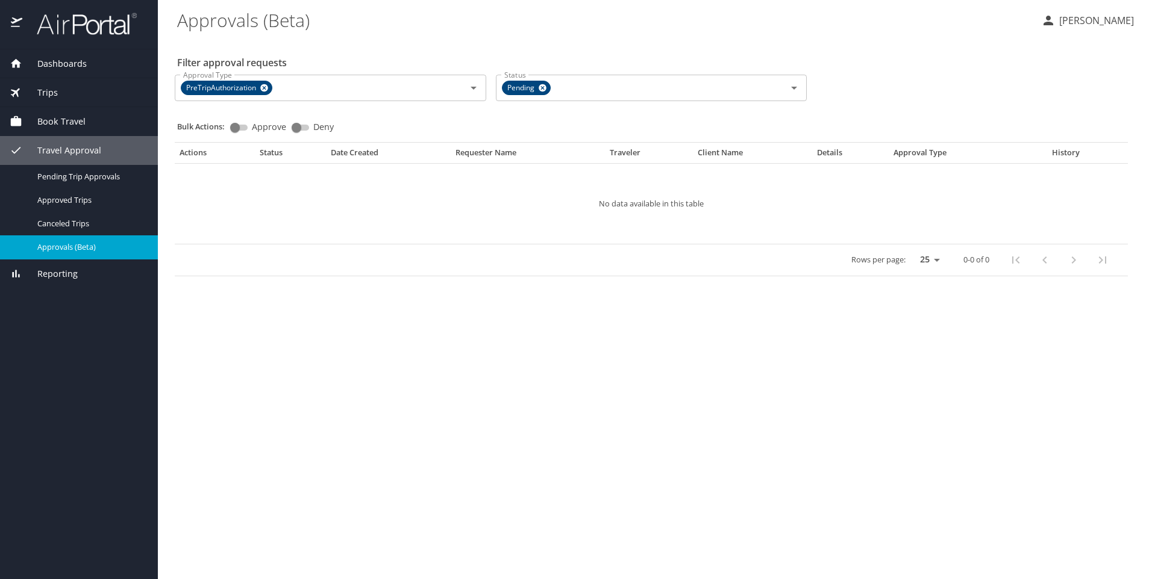
click at [240, 127] on input "Approve" at bounding box center [234, 127] width 43 height 14
checkbox input "true"
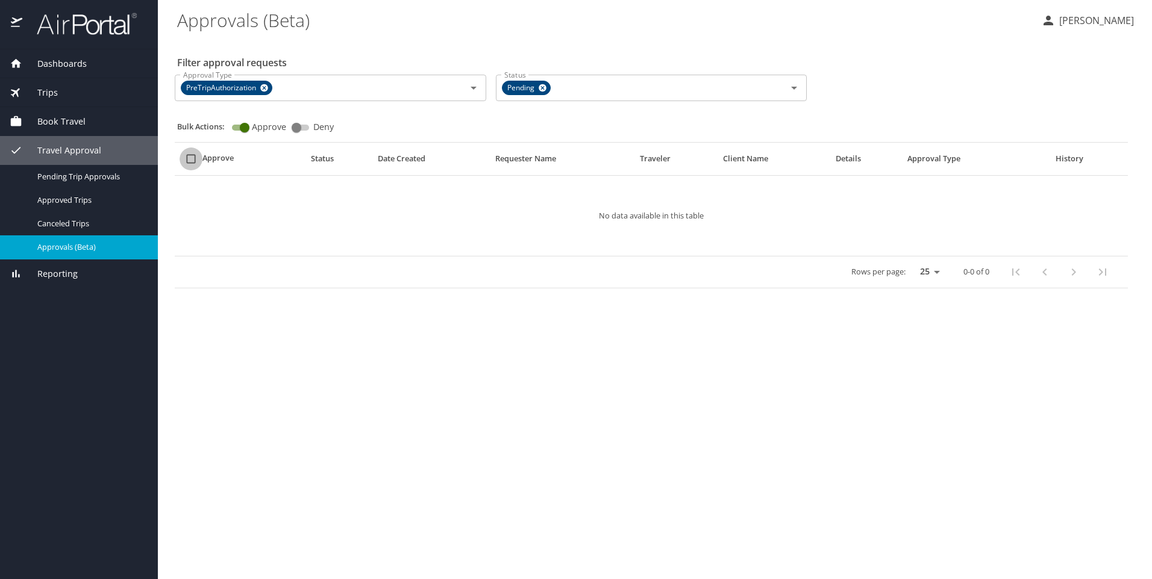
click at [191, 162] on input "select all approval requests" at bounding box center [190, 159] width 23 height 23
checkbox input "false"
click at [205, 151] on th "Approve" at bounding box center [240, 162] width 131 height 28
click at [998, 71] on div "Approval Type PreTripAuthorization Approval Type Status Pending Status" at bounding box center [651, 86] width 963 height 43
click at [792, 87] on icon "Open" at bounding box center [794, 88] width 14 height 14
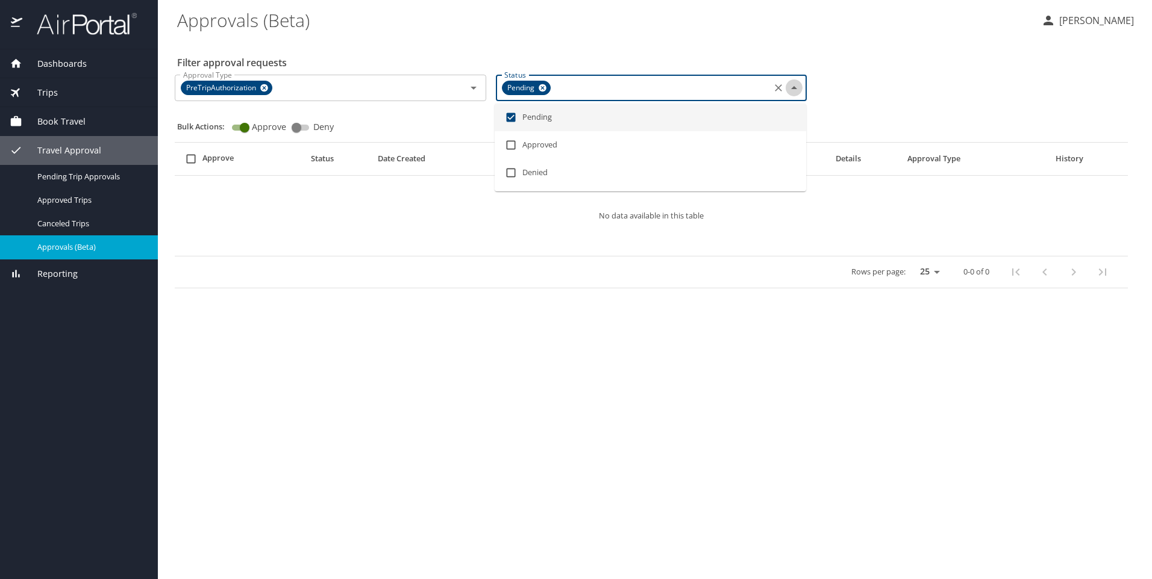
click at [792, 87] on icon "Close" at bounding box center [794, 88] width 14 height 14
click at [472, 84] on icon "Open" at bounding box center [473, 88] width 14 height 14
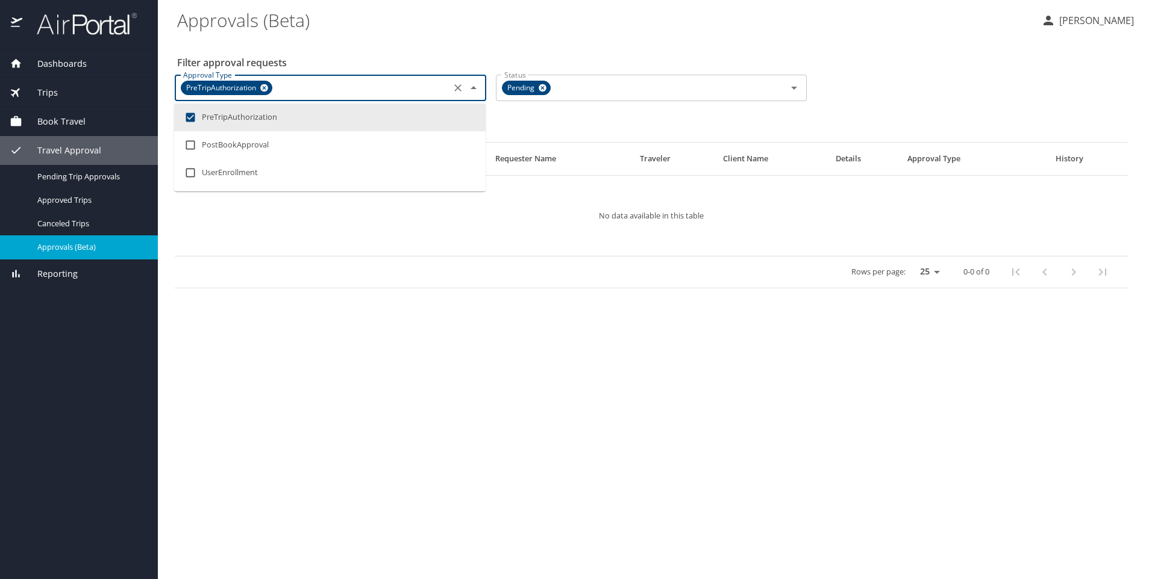
click at [448, 35] on \(Beta\) "Approvals (Beta)" at bounding box center [604, 19] width 854 height 37
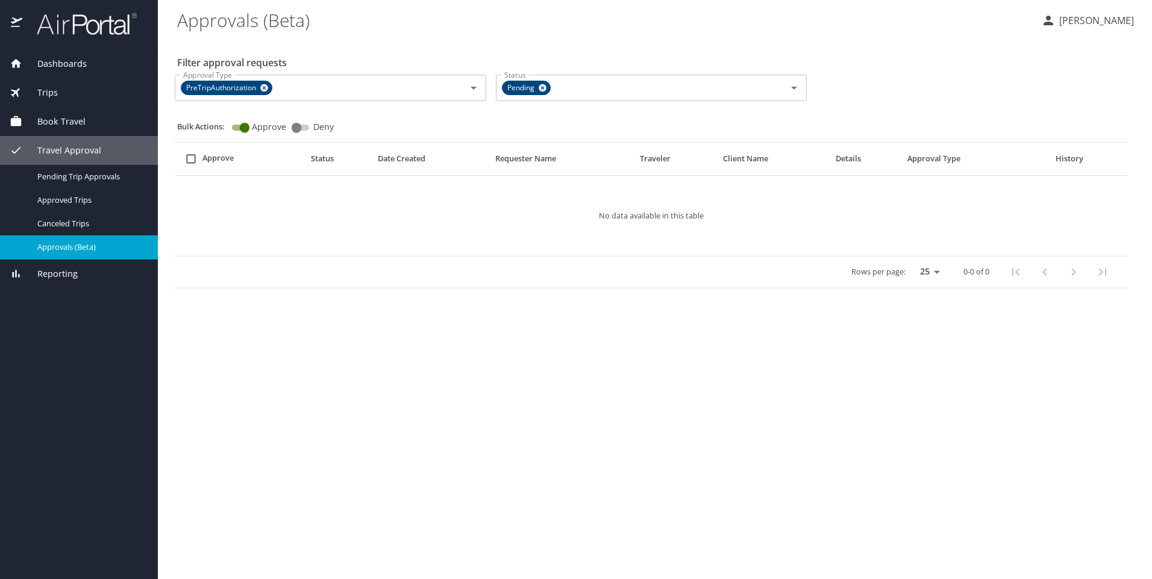
click at [52, 65] on span "Dashboards" at bounding box center [54, 63] width 64 height 13
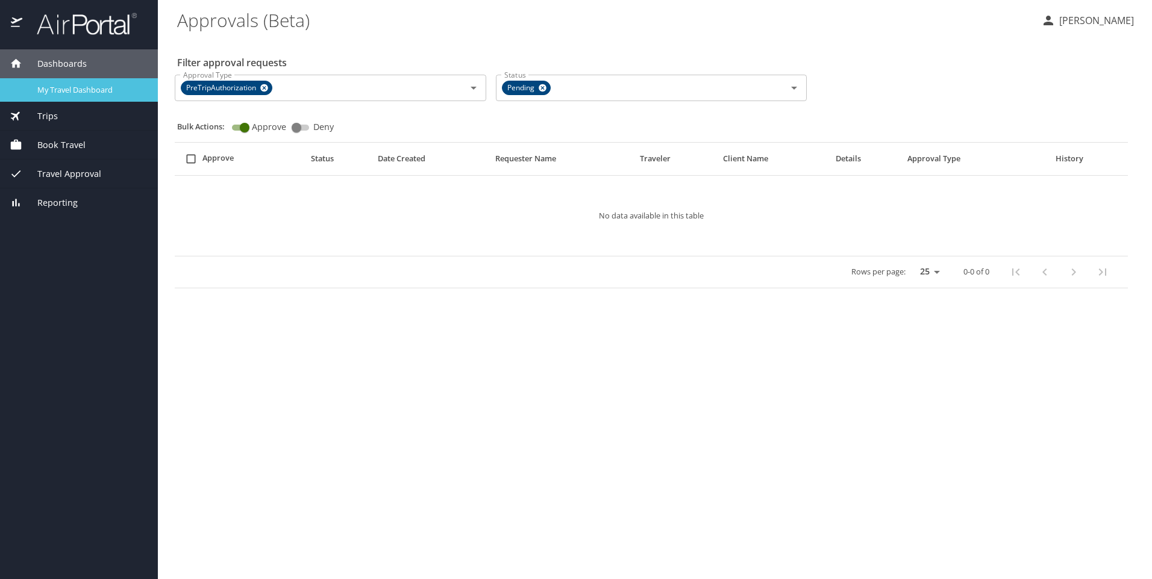
click at [58, 86] on span "My Travel Dashboard" at bounding box center [90, 89] width 106 height 11
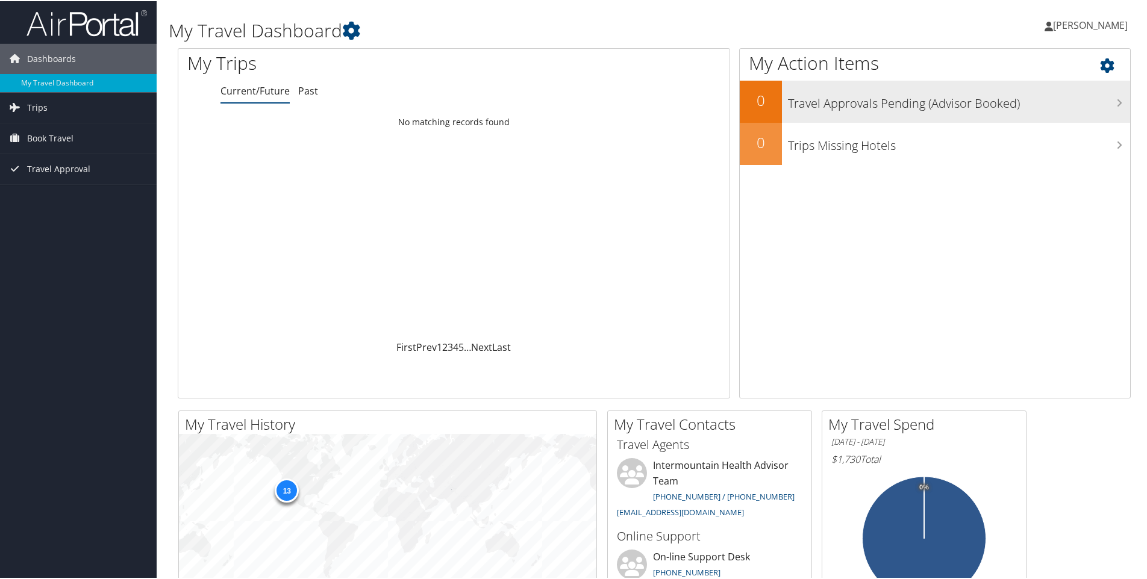
click at [1017, 103] on h3 "Travel Approvals Pending (Advisor Booked)" at bounding box center [959, 99] width 342 height 23
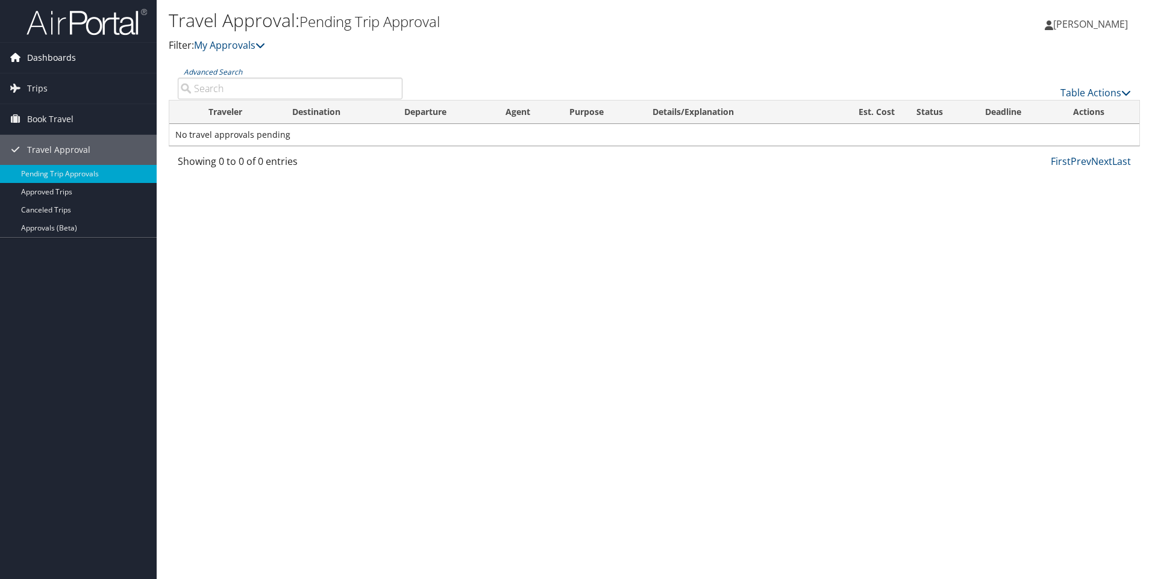
click at [42, 55] on span "Dashboards" at bounding box center [51, 58] width 49 height 30
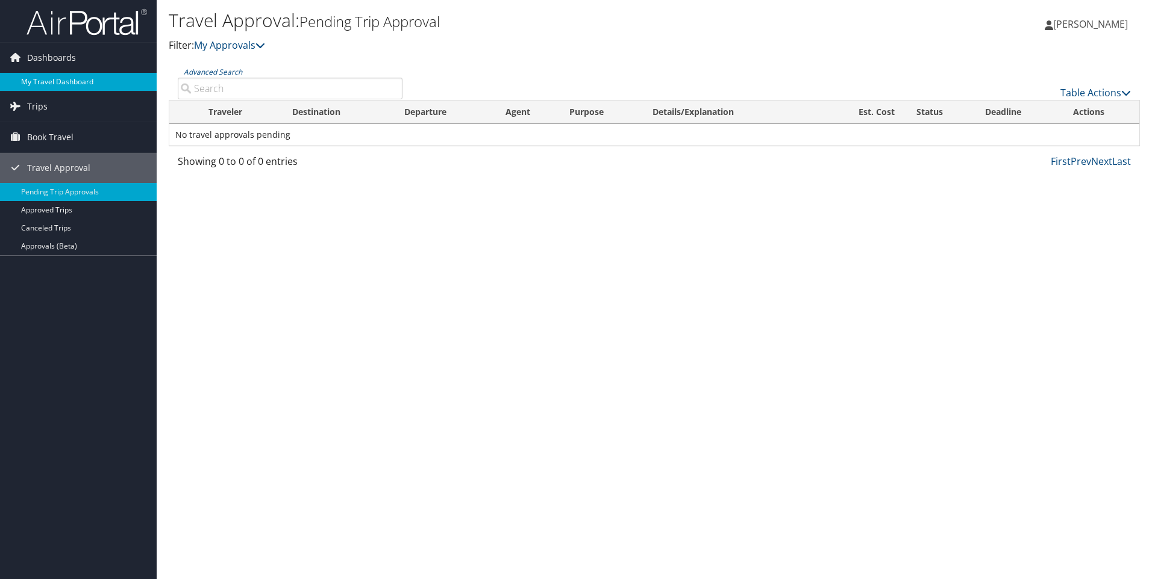
click at [71, 82] on link "My Travel Dashboard" at bounding box center [78, 82] width 157 height 18
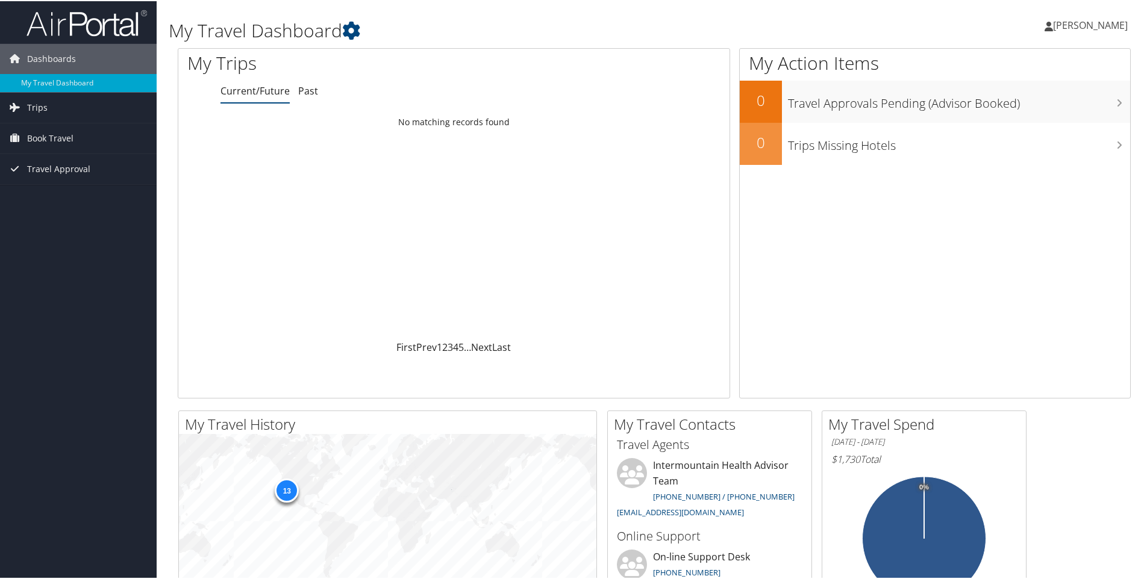
click at [236, 89] on link "Current/Future" at bounding box center [254, 89] width 69 height 13
drag, startPoint x: 236, startPoint y: 89, endPoint x: 281, endPoint y: 156, distance: 81.2
click at [281, 156] on div "Loading... No matching records found" at bounding box center [453, 224] width 551 height 229
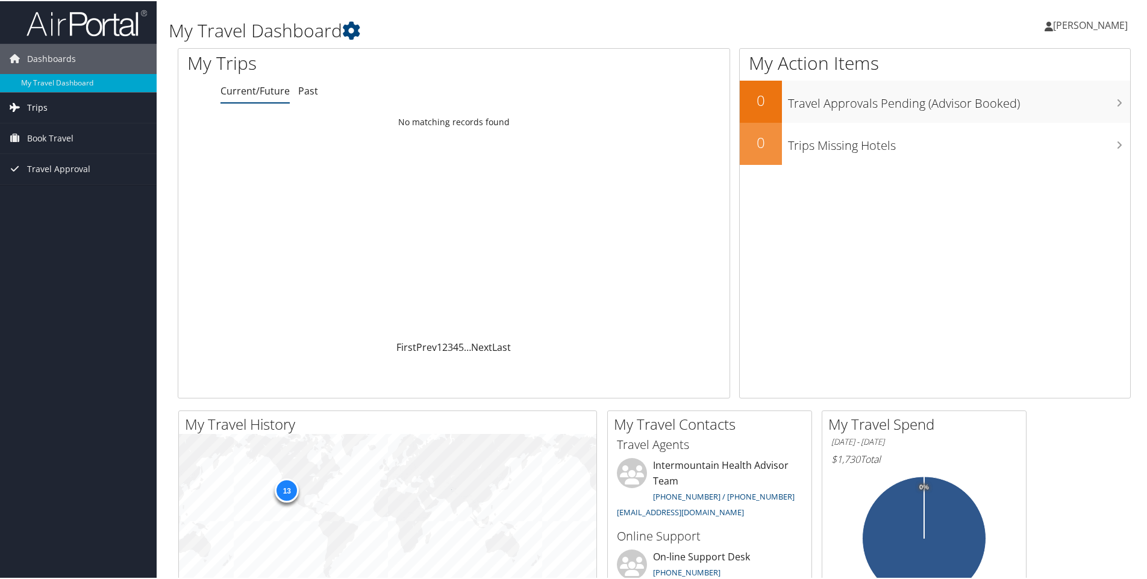
click at [44, 106] on span "Trips" at bounding box center [37, 107] width 20 height 30
click at [48, 125] on link "Current/Future Trips" at bounding box center [78, 131] width 157 height 18
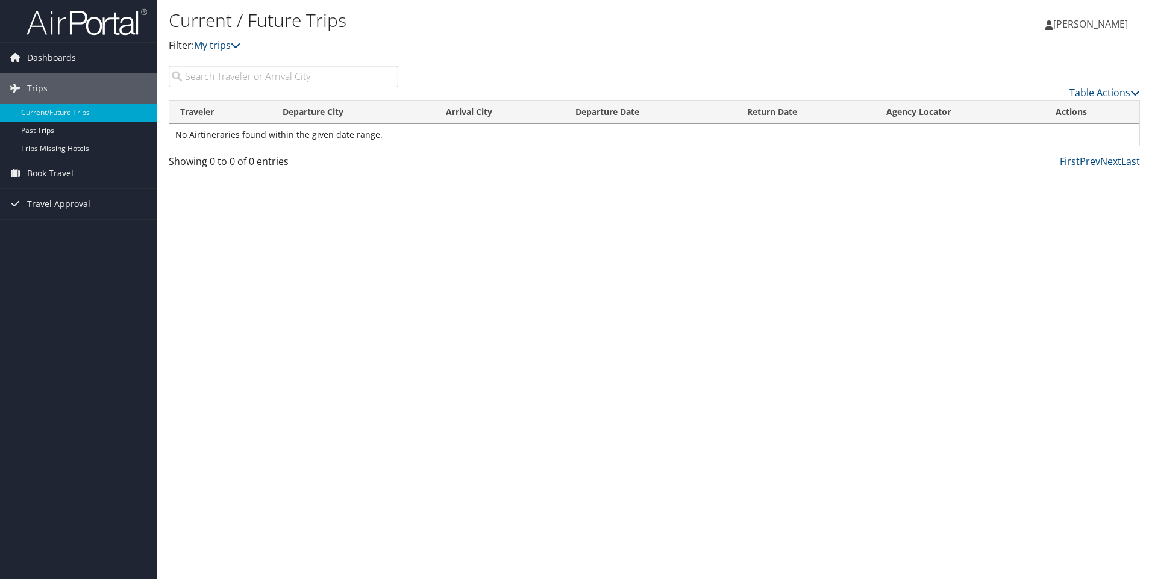
click at [340, 76] on input "search" at bounding box center [283, 77] width 229 height 22
click at [54, 130] on link "Past Trips" at bounding box center [78, 131] width 157 height 18
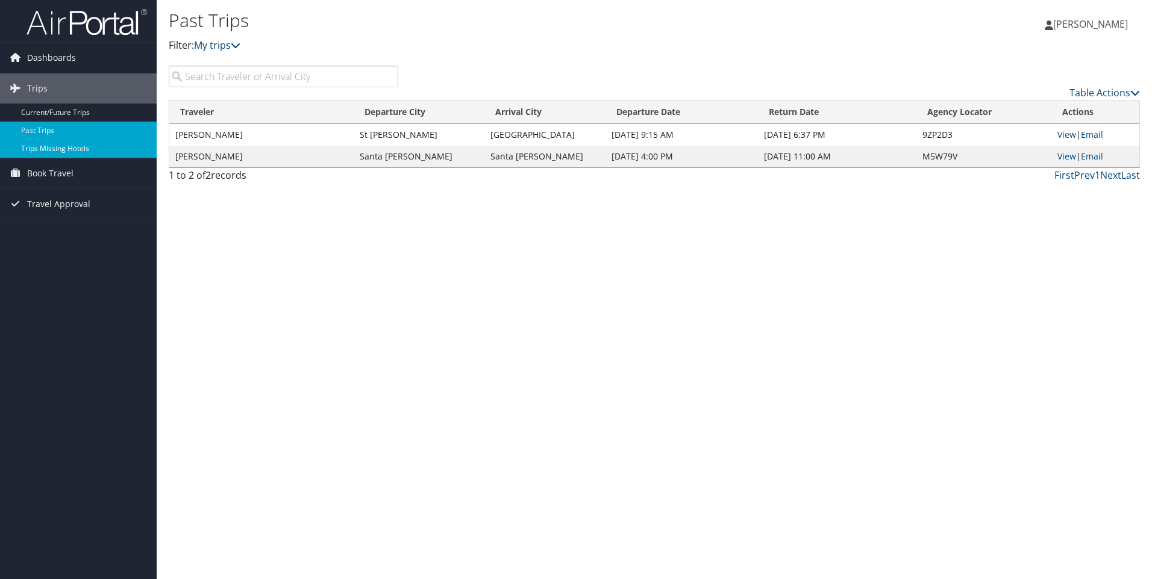
click at [67, 148] on link "Trips Missing Hotels" at bounding box center [78, 149] width 157 height 18
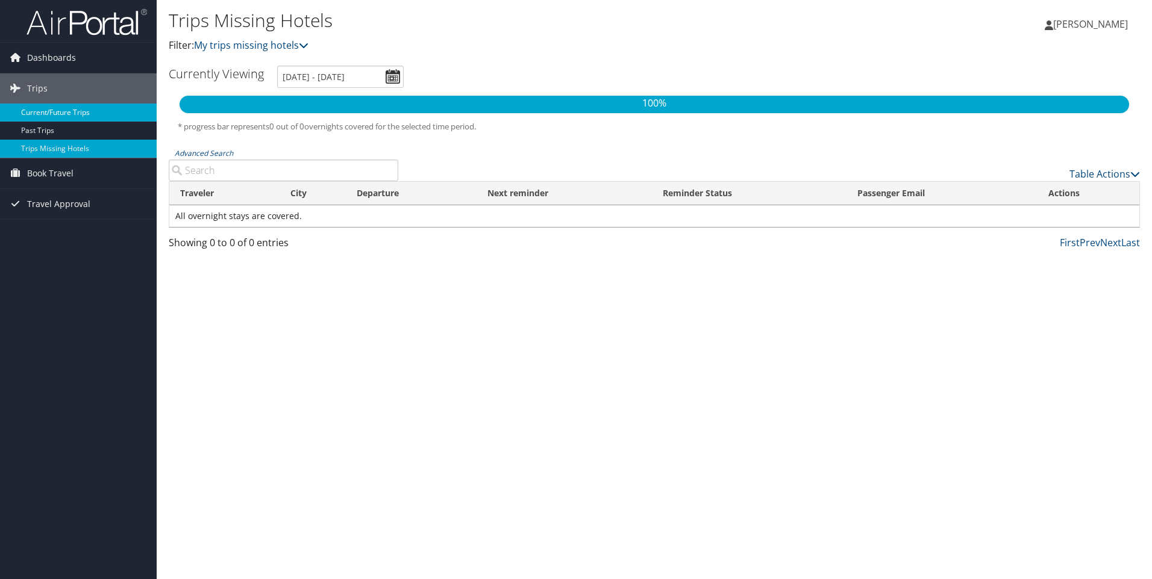
click at [25, 111] on link "Current/Future Trips" at bounding box center [78, 113] width 157 height 18
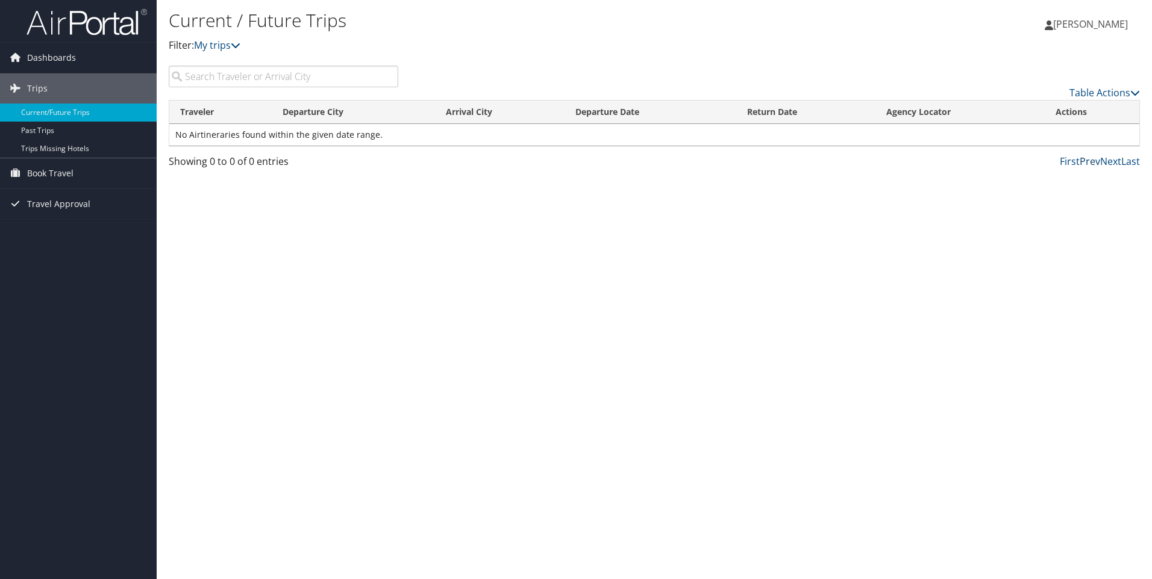
click at [1091, 162] on link "Prev" at bounding box center [1089, 161] width 20 height 13
click at [1135, 94] on icon at bounding box center [1135, 93] width 10 height 10
click at [1135, 94] on div at bounding box center [576, 289] width 1152 height 579
click at [1091, 25] on span "[PERSON_NAME]" at bounding box center [1090, 23] width 75 height 13
click at [1041, 103] on link "View Travel Profile" at bounding box center [1060, 107] width 134 height 20
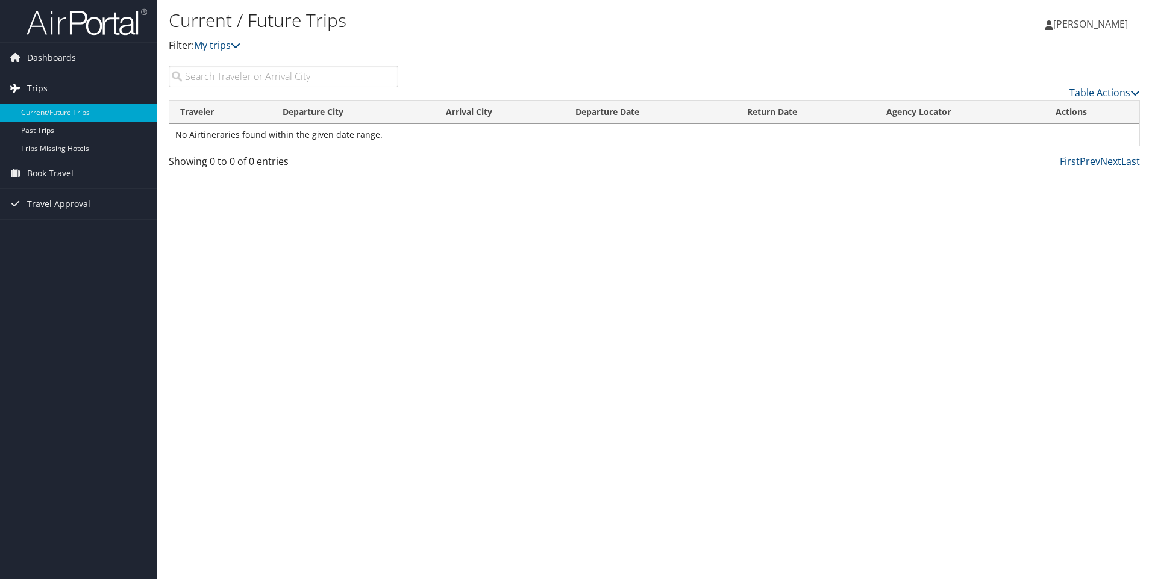
click at [43, 87] on span "Trips" at bounding box center [37, 88] width 20 height 30
click at [55, 61] on span "Dashboards" at bounding box center [51, 58] width 49 height 30
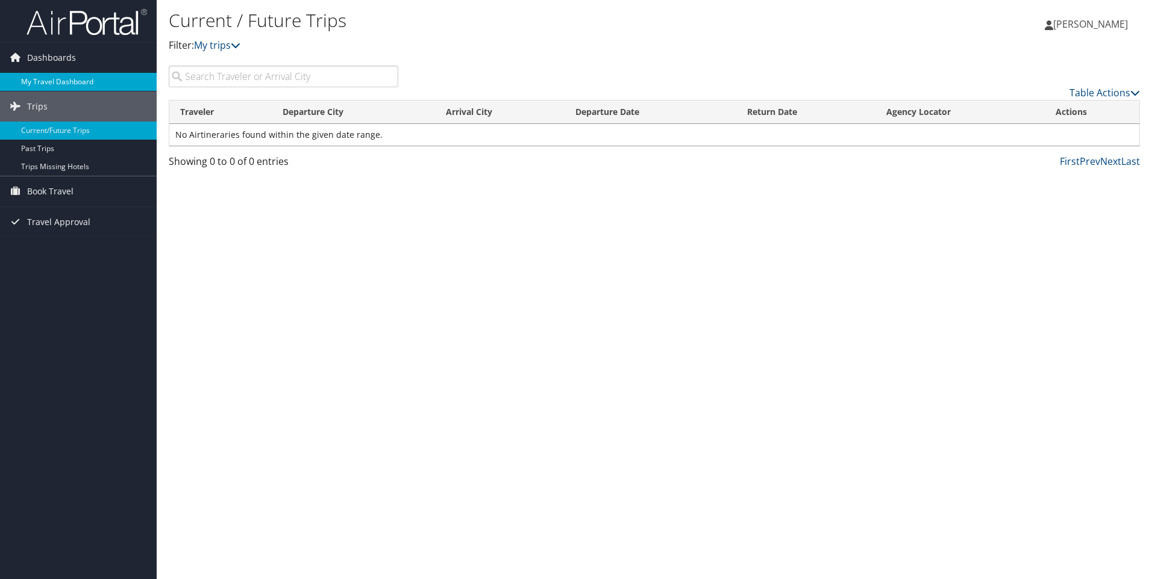
click at [55, 77] on link "My Travel Dashboard" at bounding box center [78, 82] width 157 height 18
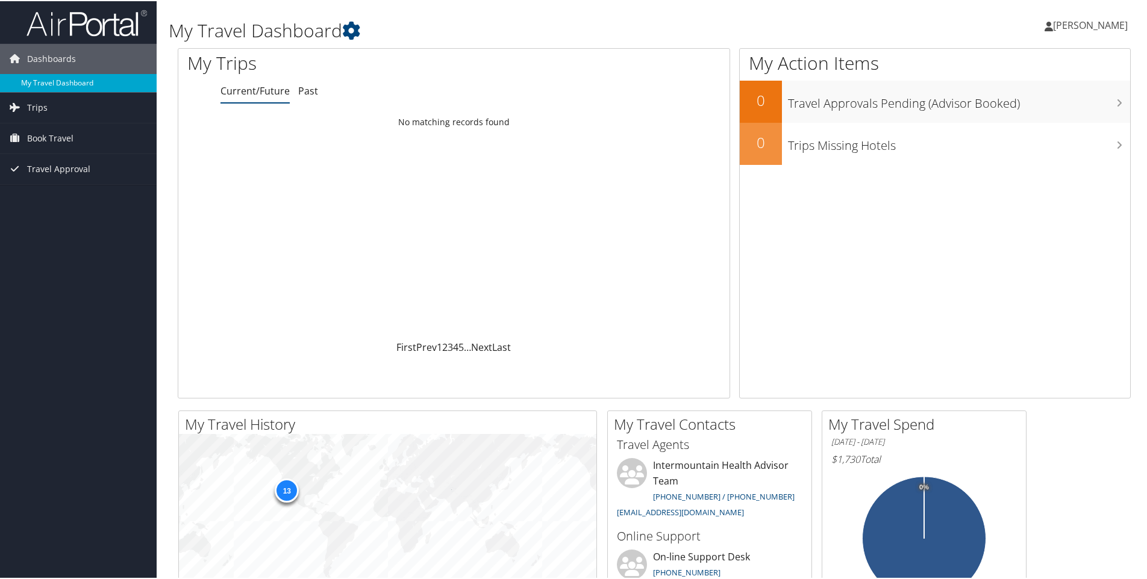
click at [111, 77] on link "My Travel Dashboard" at bounding box center [78, 82] width 157 height 18
click at [89, 84] on link "My Travel Dashboard" at bounding box center [78, 82] width 157 height 18
click at [39, 107] on span "Trips" at bounding box center [37, 107] width 20 height 30
click at [54, 133] on link "Current/Future Trips" at bounding box center [78, 131] width 157 height 18
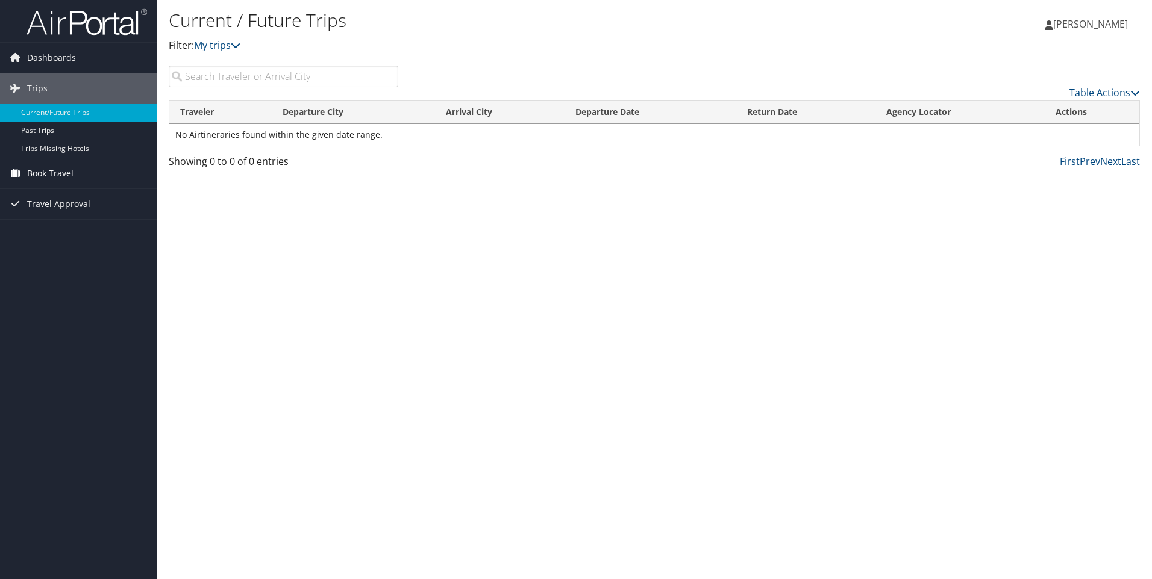
click at [43, 171] on span "Book Travel" at bounding box center [50, 173] width 46 height 30
click at [60, 199] on link "Agent Booking Request" at bounding box center [78, 198] width 157 height 18
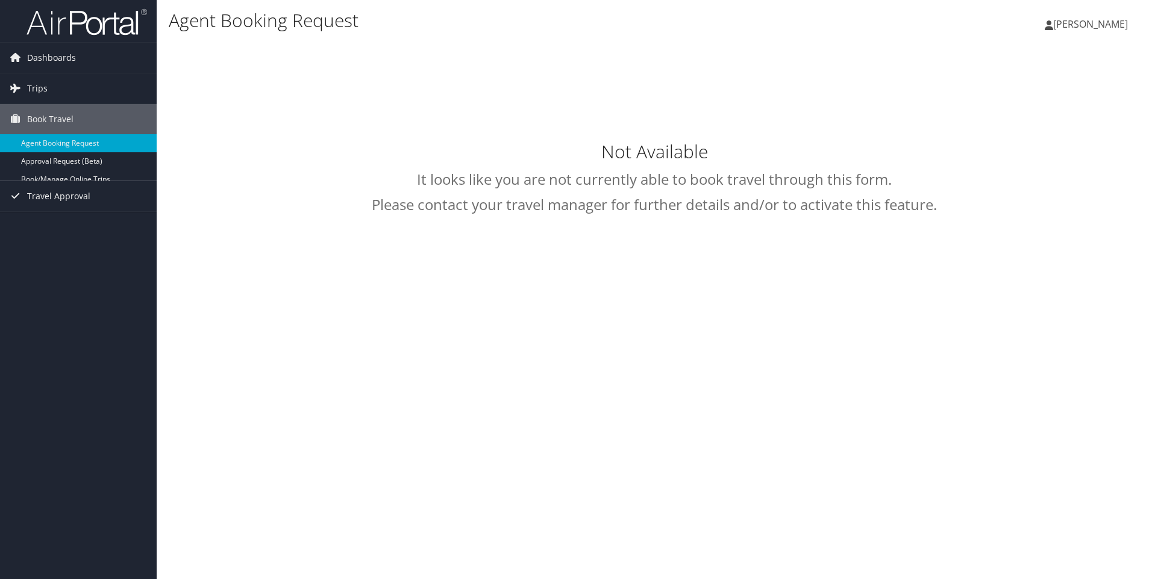
select select "[EMAIL_ADDRESS][DOMAIN_NAME]"
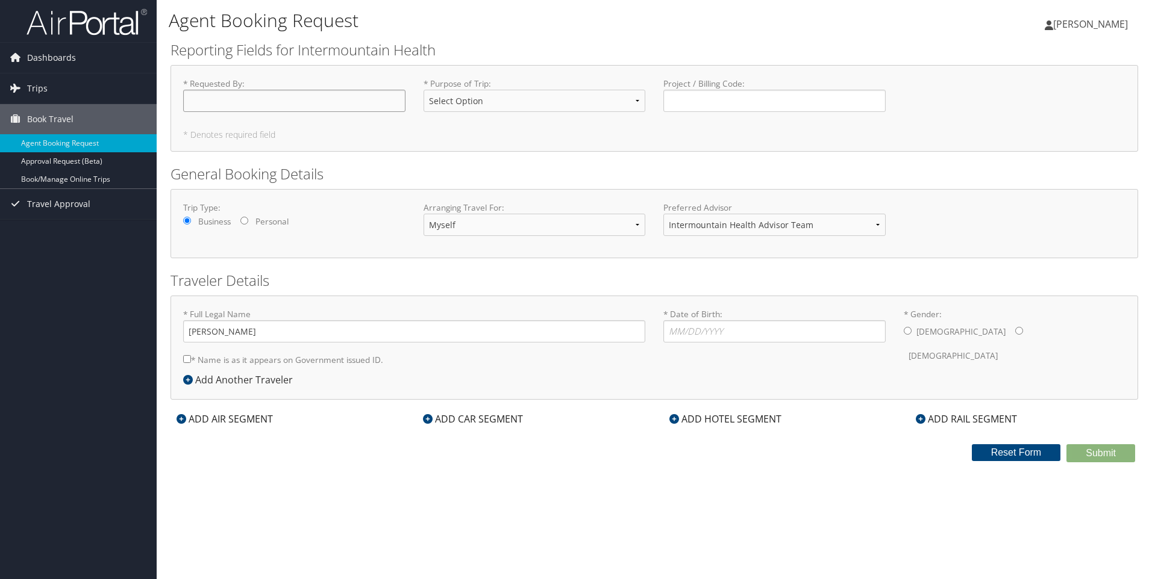
click at [326, 103] on input "* Requested By : Required" at bounding box center [294, 101] width 222 height 22
